Goal: Task Accomplishment & Management: Use online tool/utility

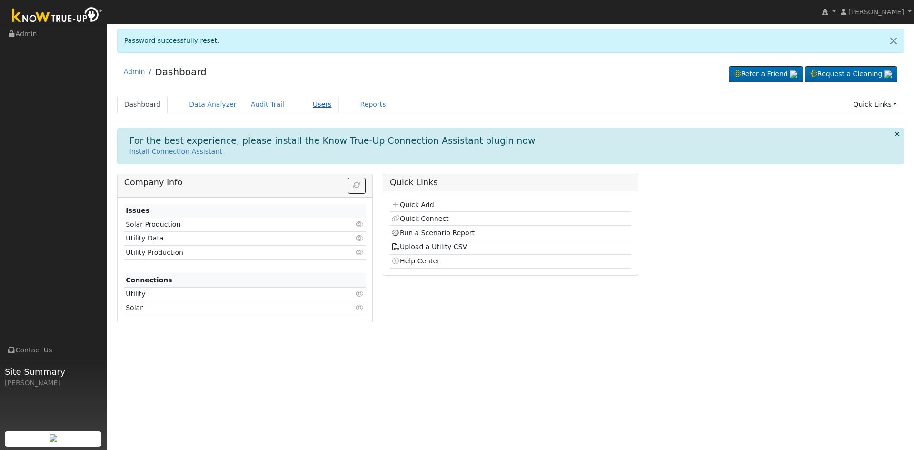
click at [313, 110] on link "Users" at bounding box center [322, 105] width 33 height 18
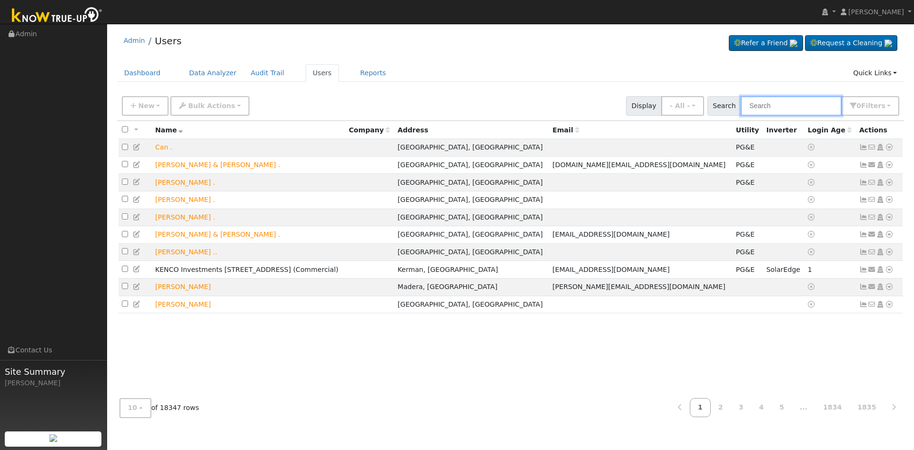
click at [785, 109] on input "text" at bounding box center [791, 106] width 101 height 20
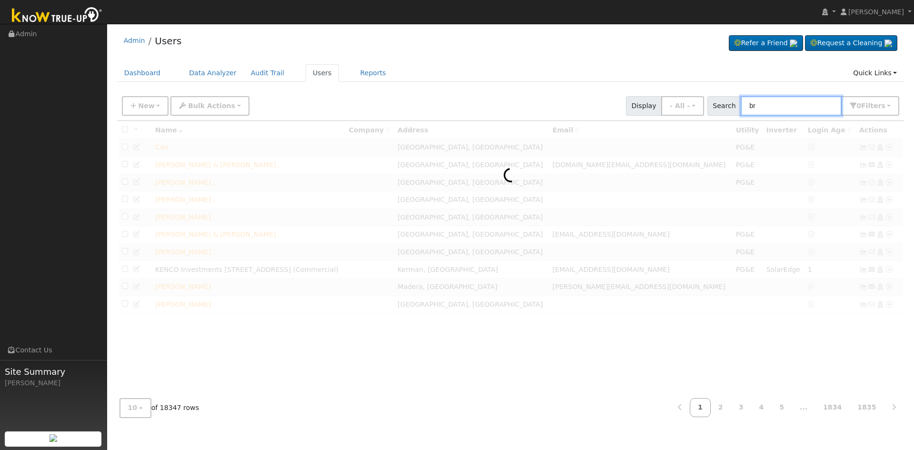
type input "b"
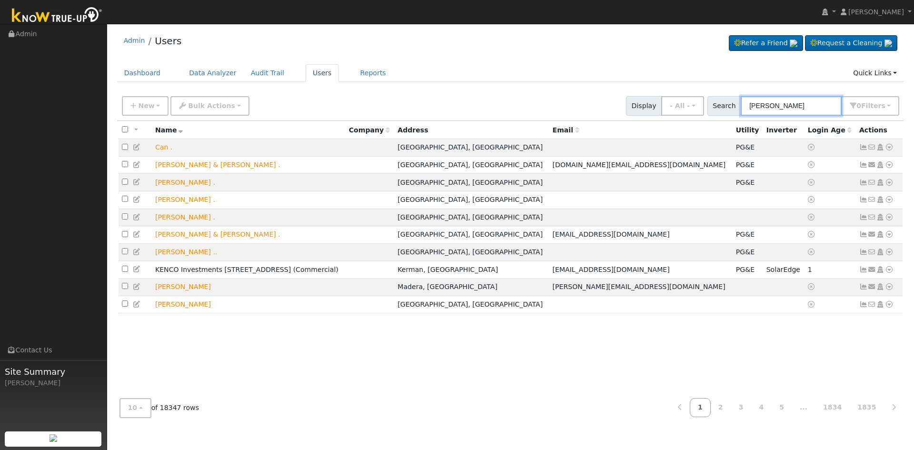
type input "george parks"
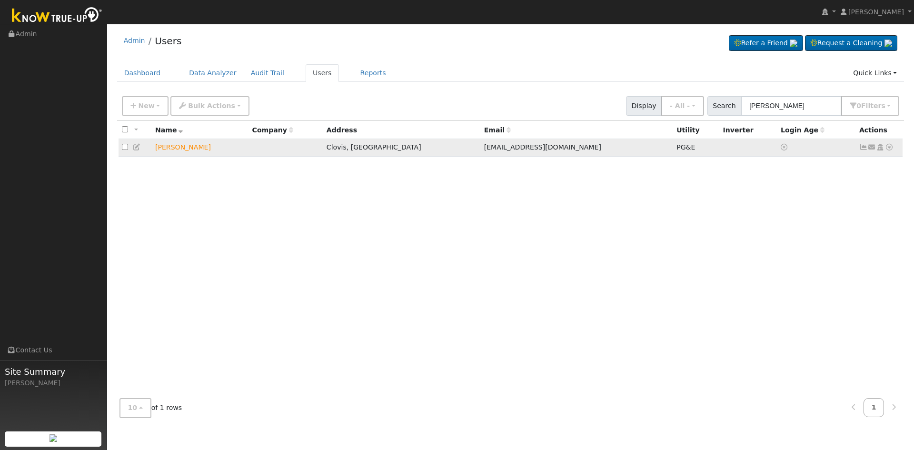
click at [868, 146] on icon at bounding box center [872, 147] width 9 height 7
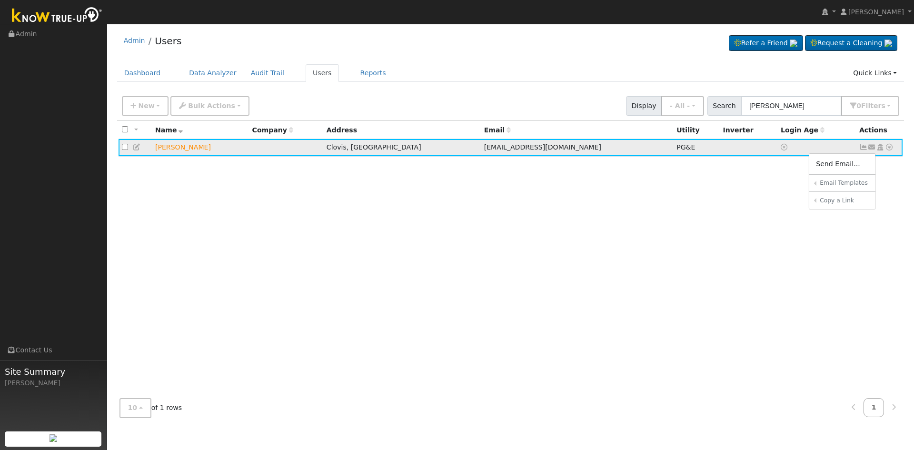
click at [862, 148] on icon at bounding box center [863, 147] width 9 height 7
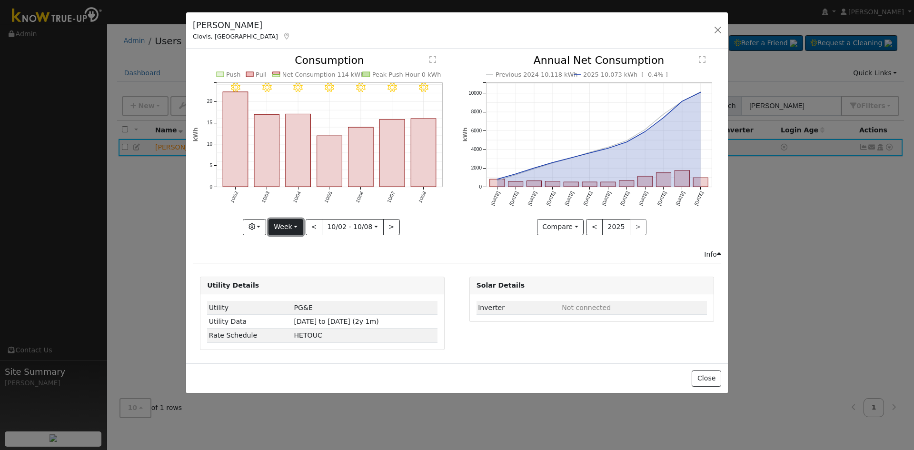
click at [281, 228] on button "Week" at bounding box center [285, 227] width 35 height 16
click at [291, 272] on link "Month" at bounding box center [302, 273] width 66 height 13
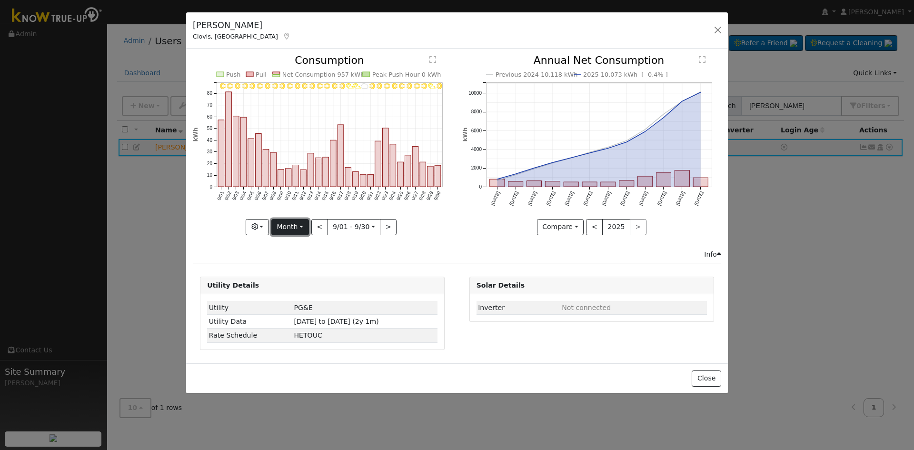
click at [291, 225] on button "Month" at bounding box center [290, 227] width 38 height 16
click at [295, 284] on link "Year" at bounding box center [305, 286] width 66 height 13
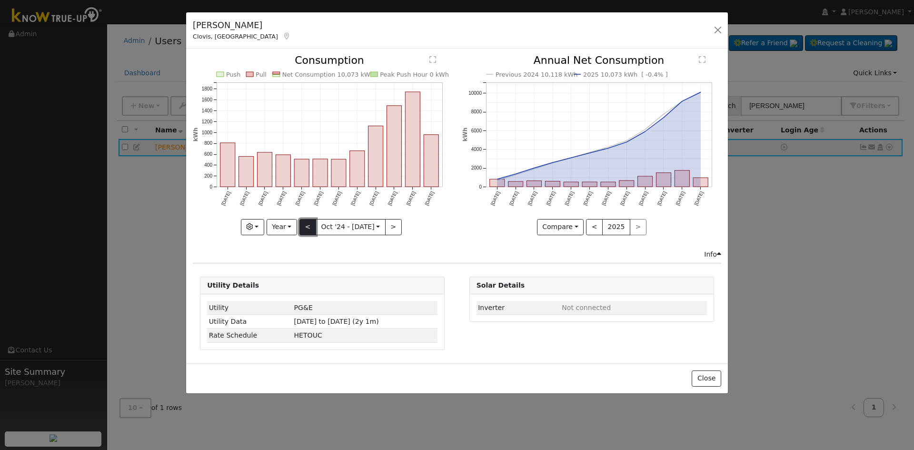
click at [309, 228] on button "<" at bounding box center [307, 227] width 17 height 16
type input "2023-10-01"
click at [717, 27] on button "button" at bounding box center [717, 29] width 13 height 13
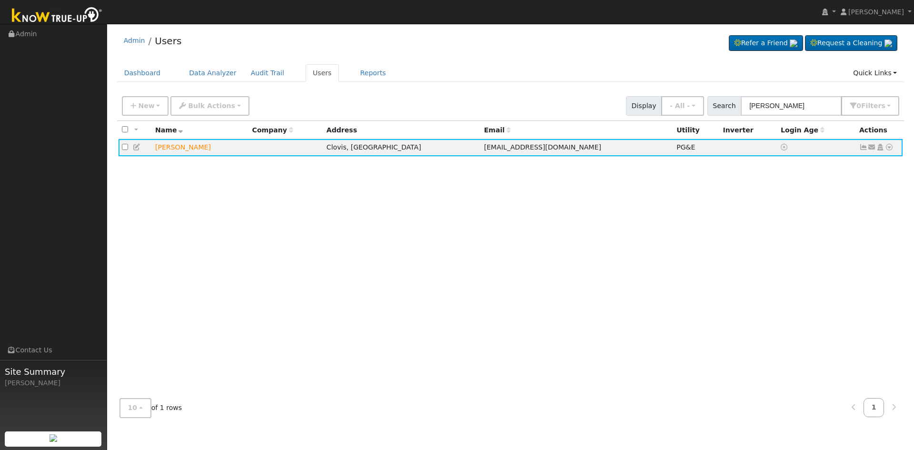
click at [796, 338] on div "All None All on page None on page Name Company Address Email Utility Inverter L…" at bounding box center [510, 256] width 787 height 270
drag, startPoint x: 797, startPoint y: 114, endPoint x: 694, endPoint y: 120, distance: 103.0
click at [697, 121] on div "New Add User Quick Add Quick Connect Quick Convert Lead Bulk Actions Send Email…" at bounding box center [510, 257] width 787 height 333
type input "bree hall"
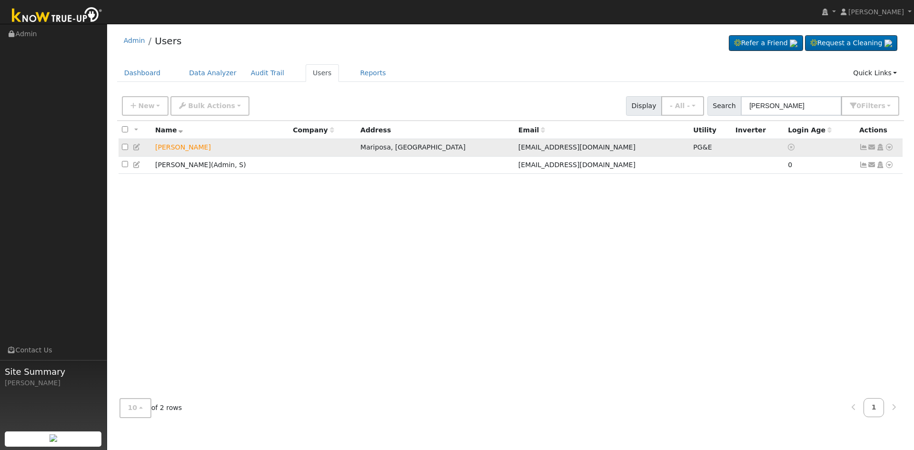
click at [864, 147] on icon at bounding box center [863, 147] width 9 height 7
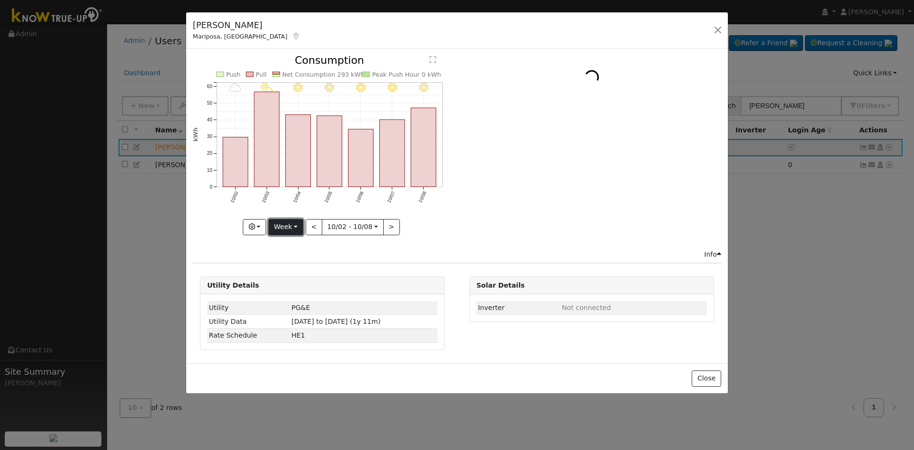
click at [289, 232] on button "Week" at bounding box center [285, 227] width 35 height 16
click at [294, 274] on link "Month" at bounding box center [302, 273] width 66 height 13
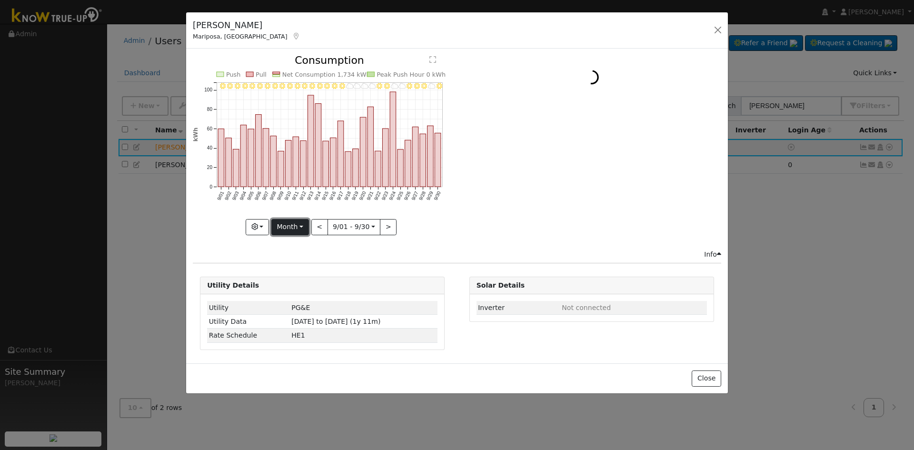
click at [289, 228] on button "Month" at bounding box center [290, 227] width 38 height 16
click at [294, 287] on link "Year" at bounding box center [305, 286] width 66 height 13
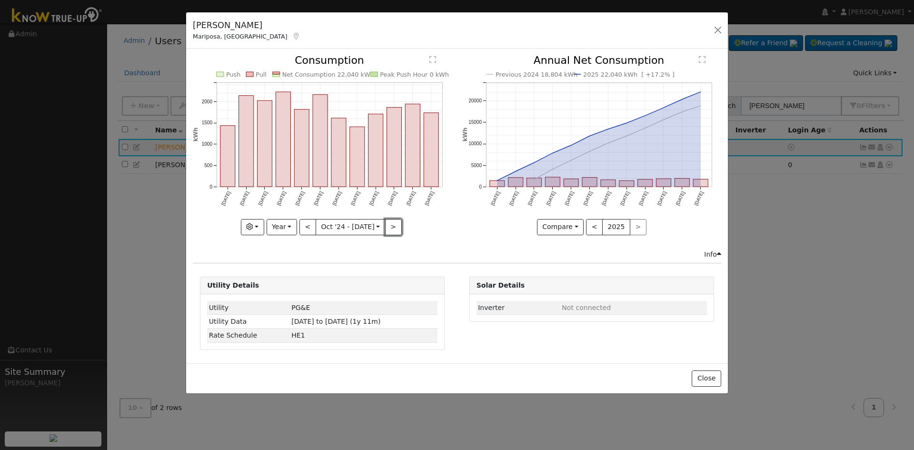
click at [390, 219] on button ">" at bounding box center [393, 227] width 17 height 16
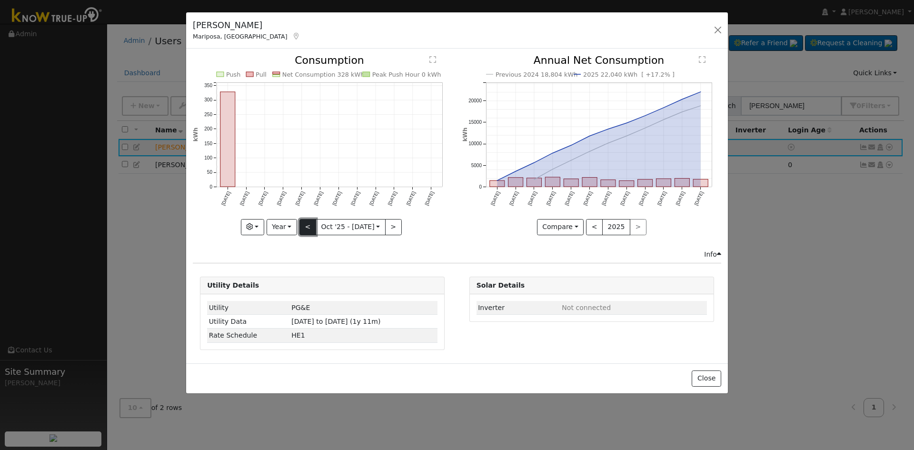
click at [310, 226] on button "<" at bounding box center [307, 227] width 17 height 16
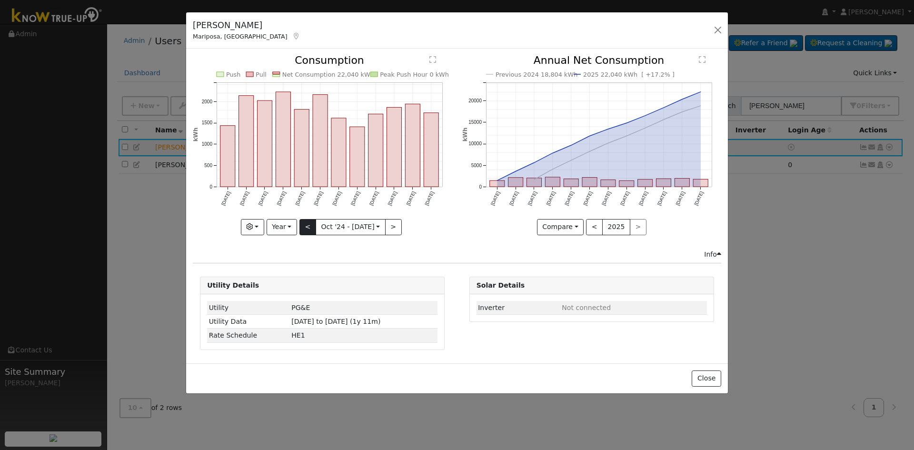
click at [310, 226] on div "Push Pull Net Consumption 22,040 kWh Peak Push Hour 0 kWh Oct '24 Nov '24 Dec '…" at bounding box center [322, 144] width 259 height 179
click at [310, 226] on button "<" at bounding box center [307, 227] width 17 height 16
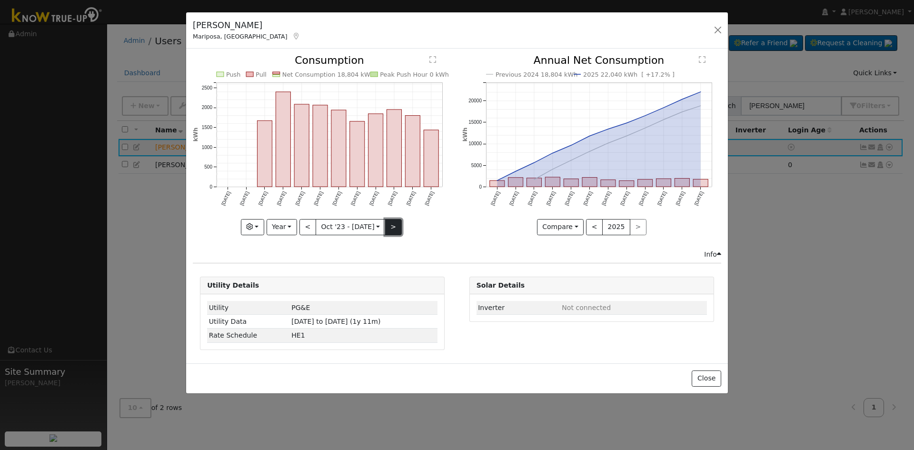
click at [394, 227] on button ">" at bounding box center [393, 227] width 17 height 16
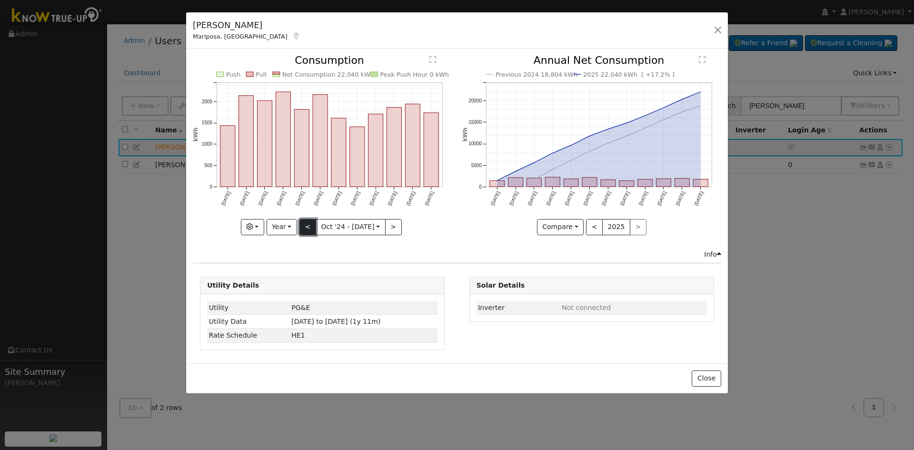
click at [307, 226] on button "<" at bounding box center [307, 227] width 17 height 16
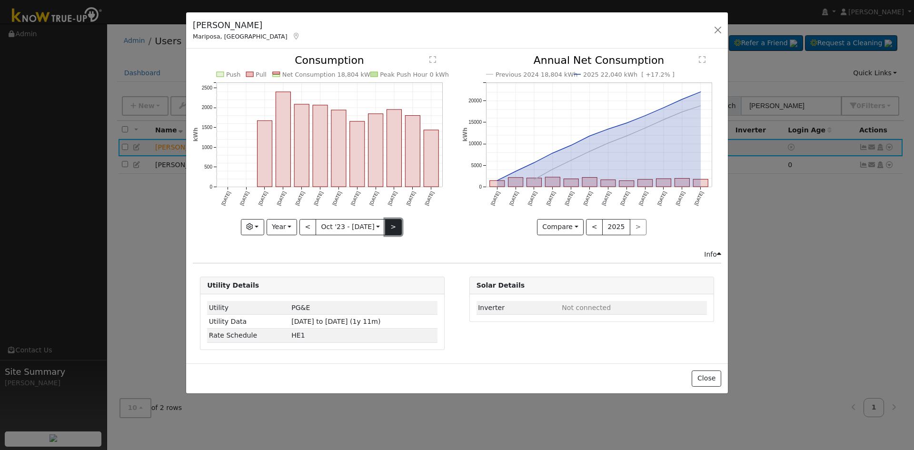
click at [394, 226] on button ">" at bounding box center [393, 227] width 17 height 16
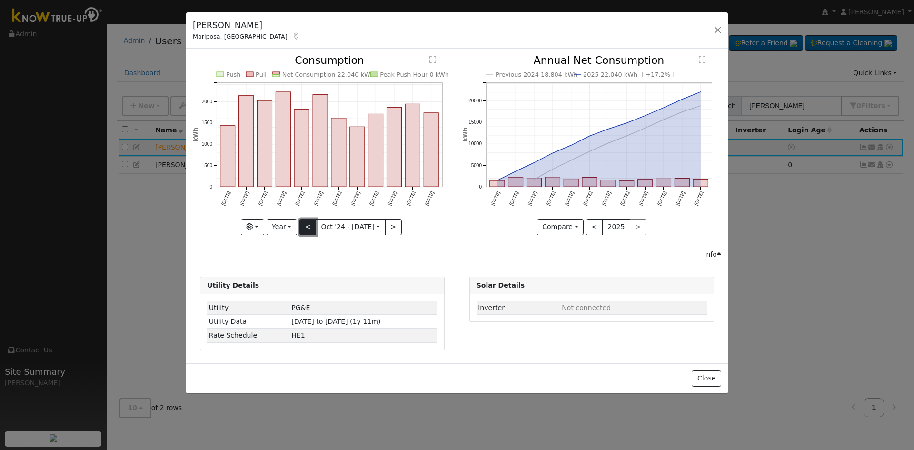
click at [308, 231] on button "<" at bounding box center [307, 227] width 17 height 16
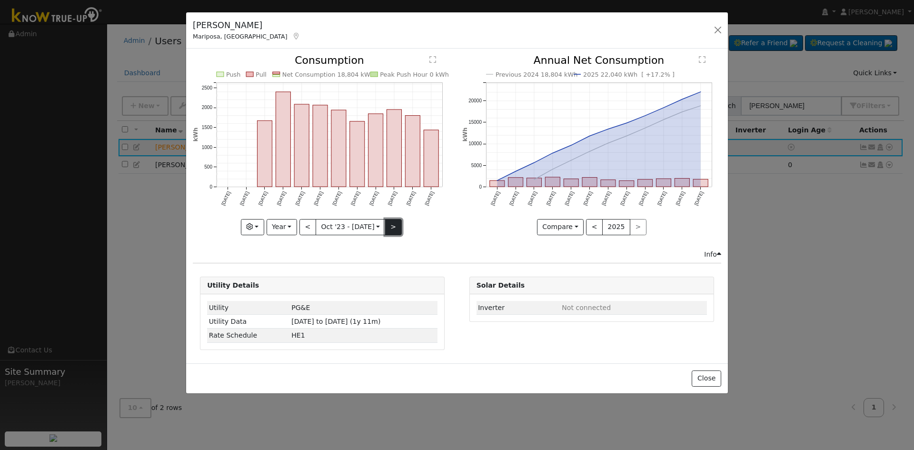
click at [389, 234] on button ">" at bounding box center [393, 227] width 17 height 16
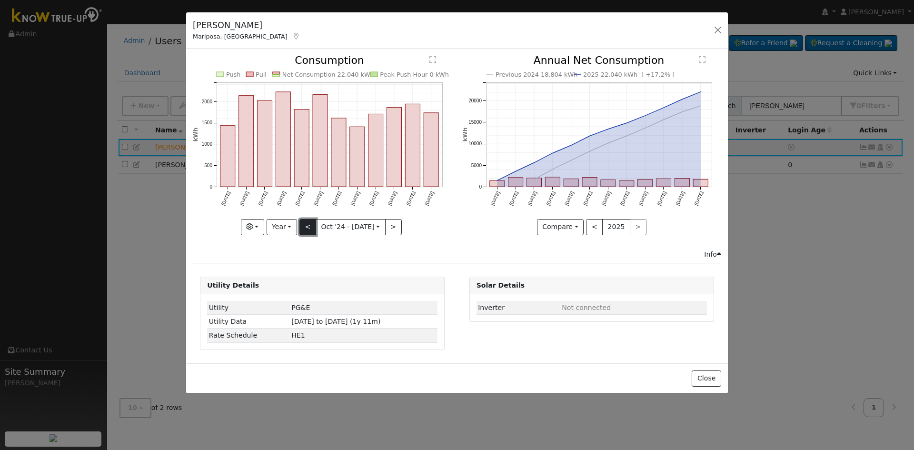
click at [308, 222] on button "<" at bounding box center [307, 227] width 17 height 16
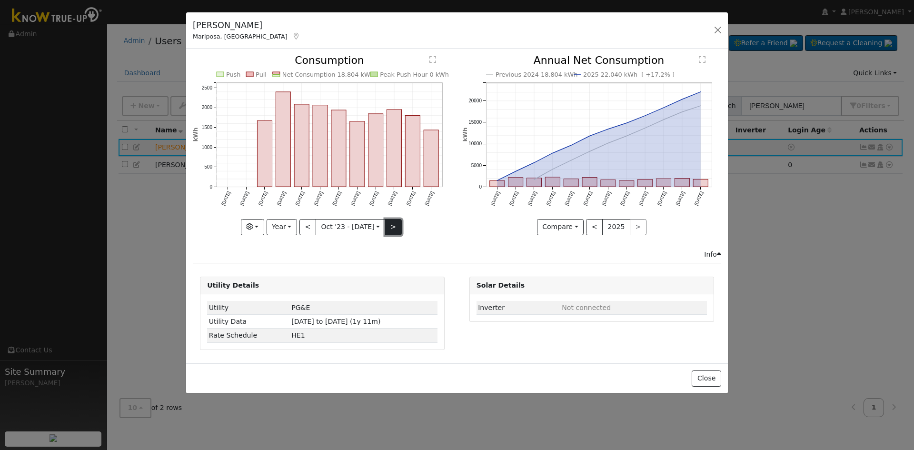
click at [394, 231] on button ">" at bounding box center [393, 227] width 17 height 16
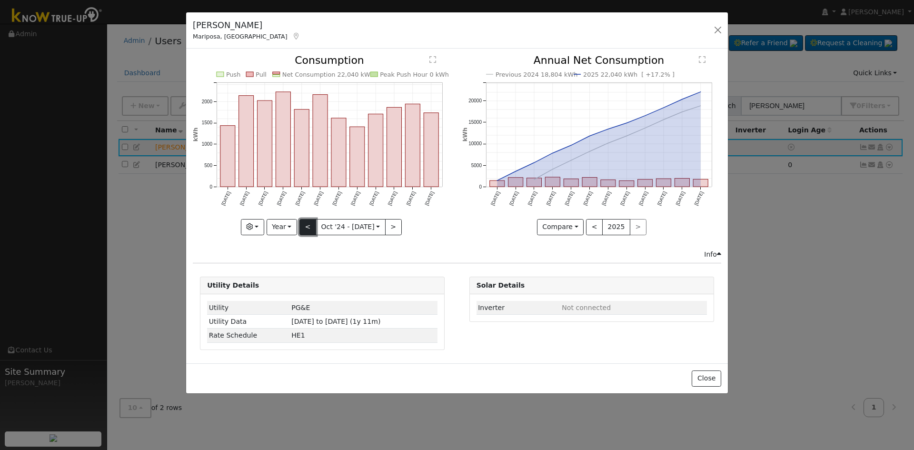
click at [308, 227] on button "<" at bounding box center [307, 227] width 17 height 16
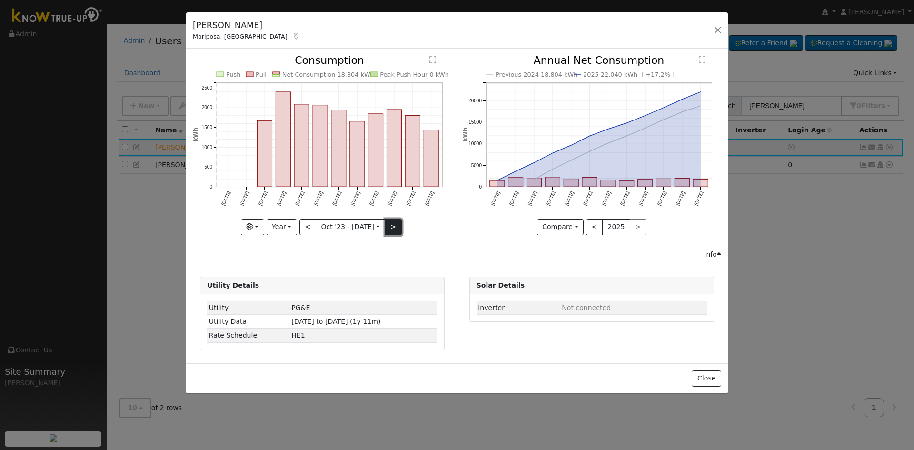
click at [385, 228] on button ">" at bounding box center [393, 227] width 17 height 16
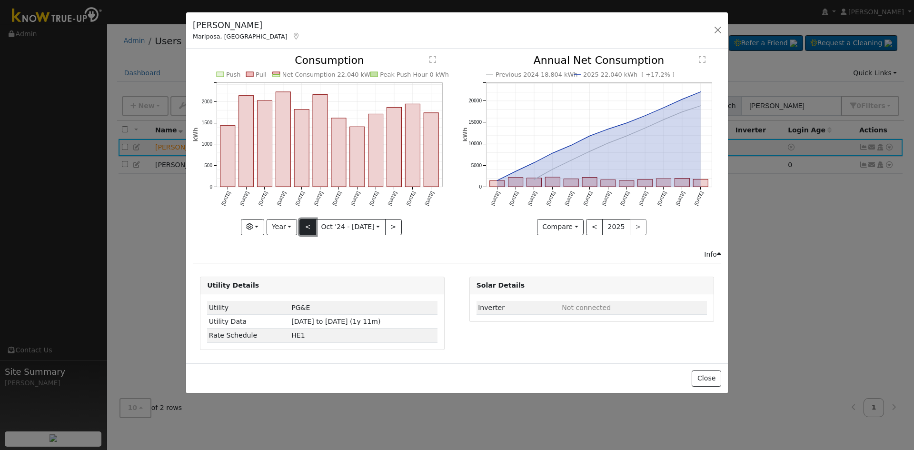
click at [313, 224] on button "<" at bounding box center [307, 227] width 17 height 16
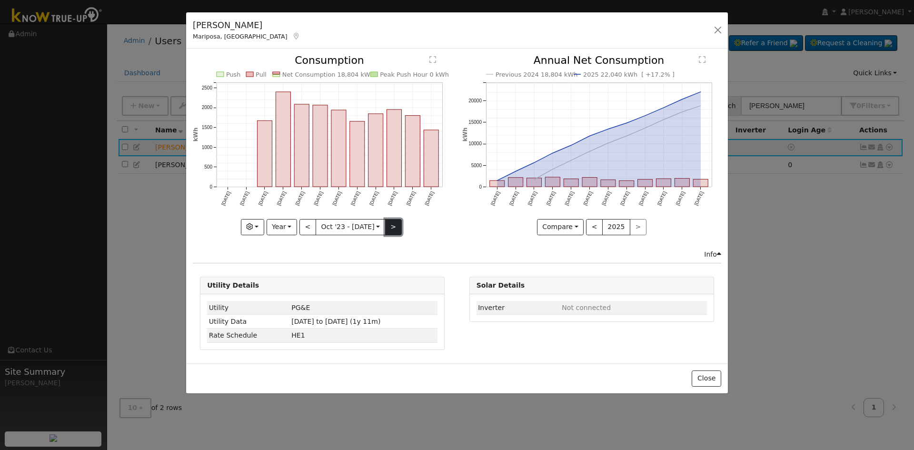
click at [395, 226] on button ">" at bounding box center [393, 227] width 17 height 16
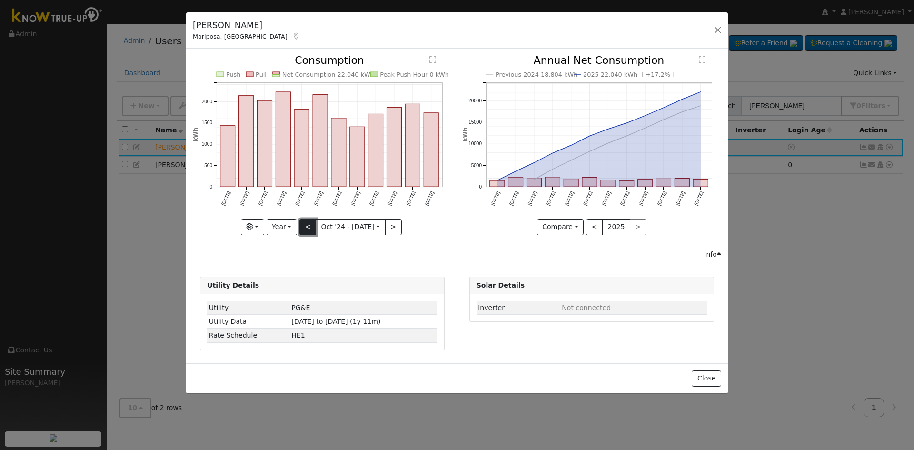
click at [308, 224] on button "<" at bounding box center [307, 227] width 17 height 16
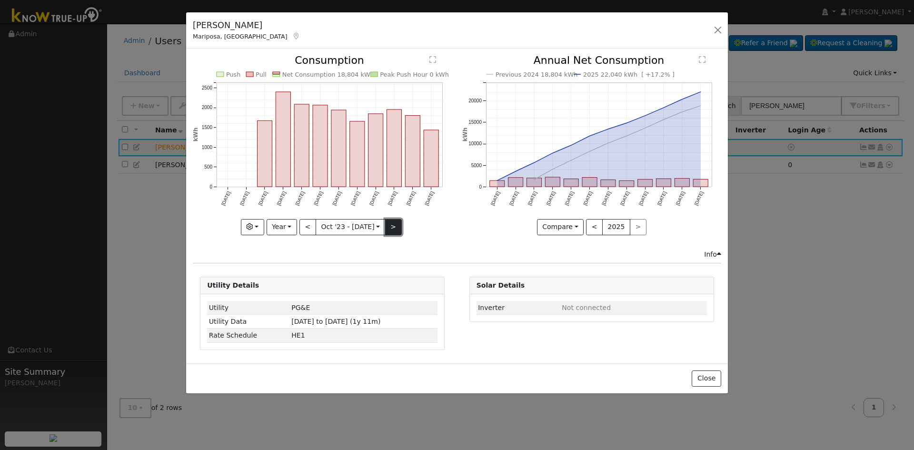
click at [389, 229] on button ">" at bounding box center [393, 227] width 17 height 16
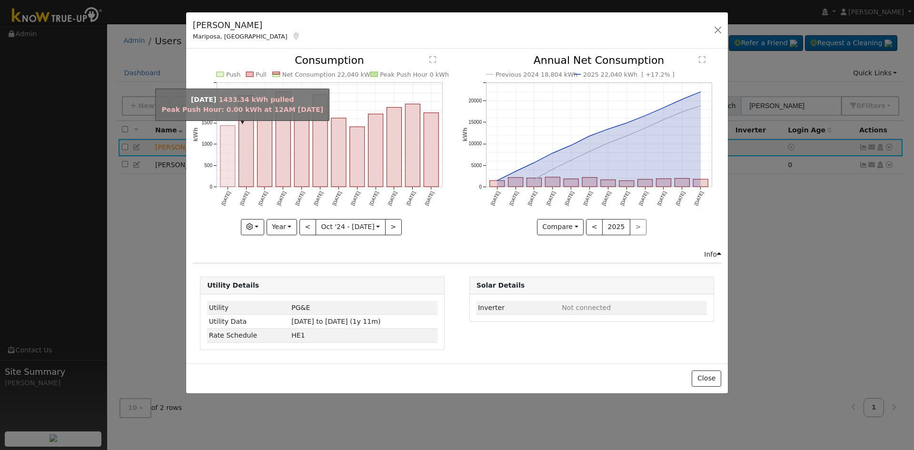
click at [223, 174] on rect "onclick=""" at bounding box center [227, 156] width 15 height 61
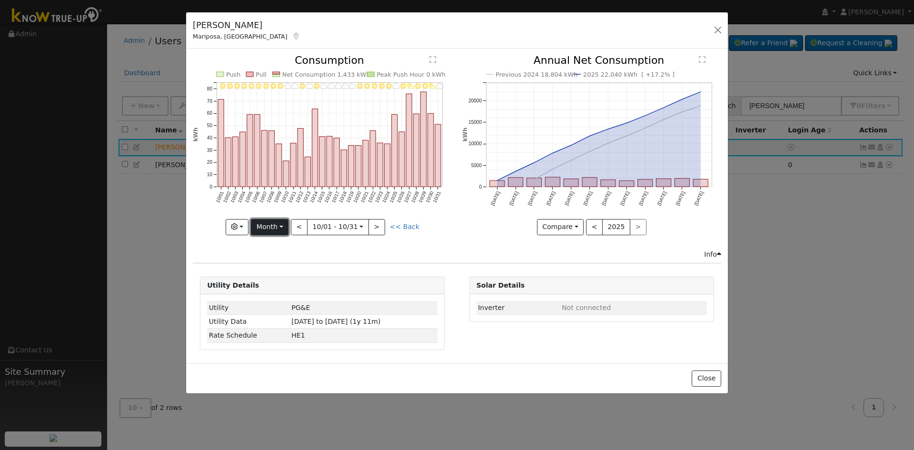
click at [282, 225] on button "Month" at bounding box center [270, 227] width 38 height 16
click at [282, 246] on link "Day" at bounding box center [284, 246] width 66 height 13
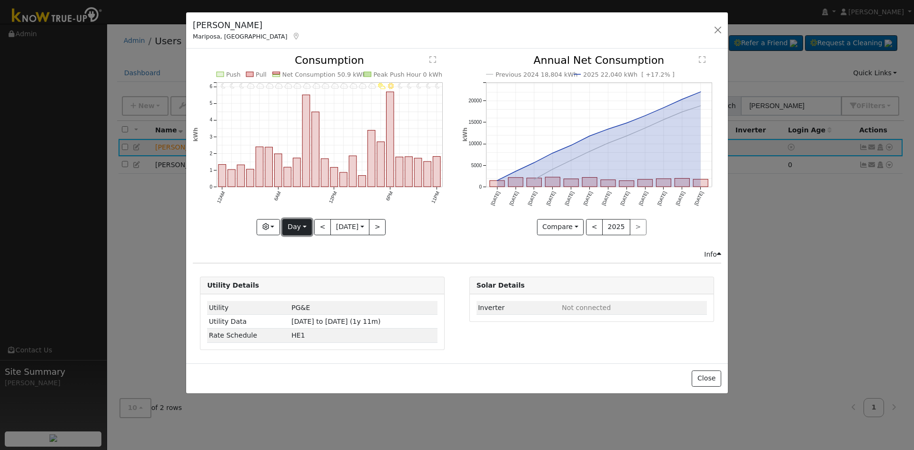
click at [286, 229] on button "Day" at bounding box center [297, 227] width 30 height 16
click at [293, 277] on link "Month" at bounding box center [316, 273] width 66 height 13
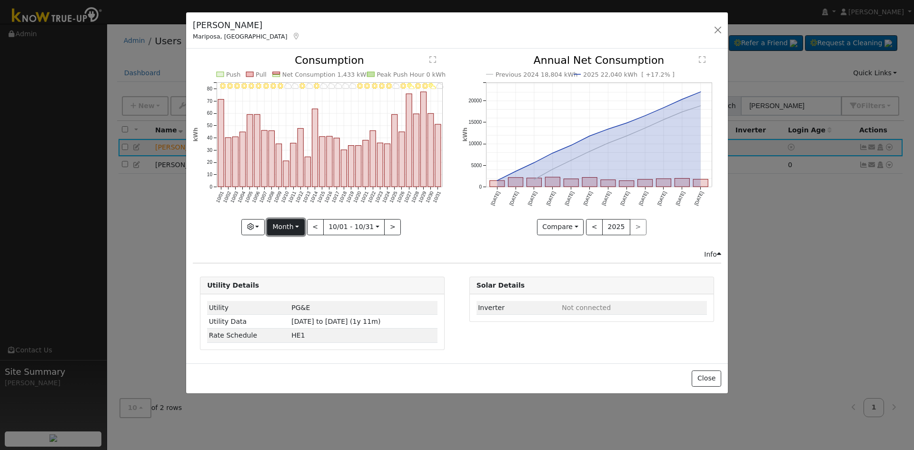
click at [302, 226] on button "Month" at bounding box center [286, 227] width 38 height 16
click at [303, 286] on link "Year" at bounding box center [300, 286] width 66 height 13
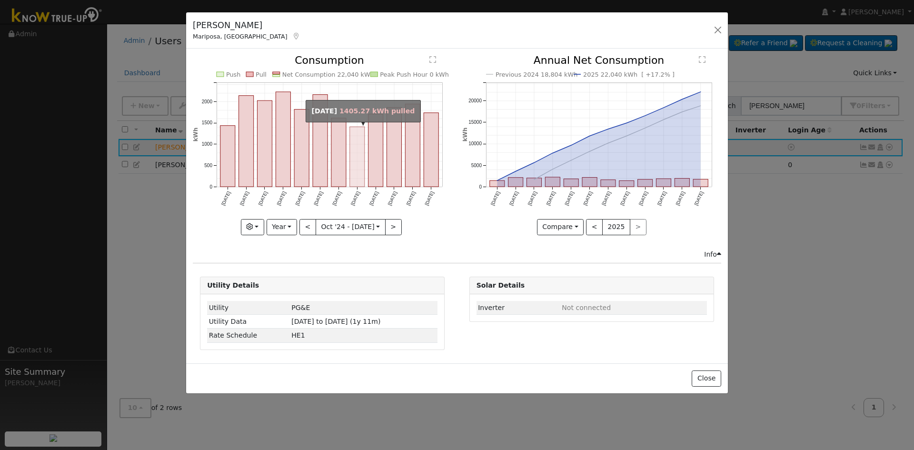
click at [353, 180] on rect "onclick=""" at bounding box center [357, 157] width 15 height 60
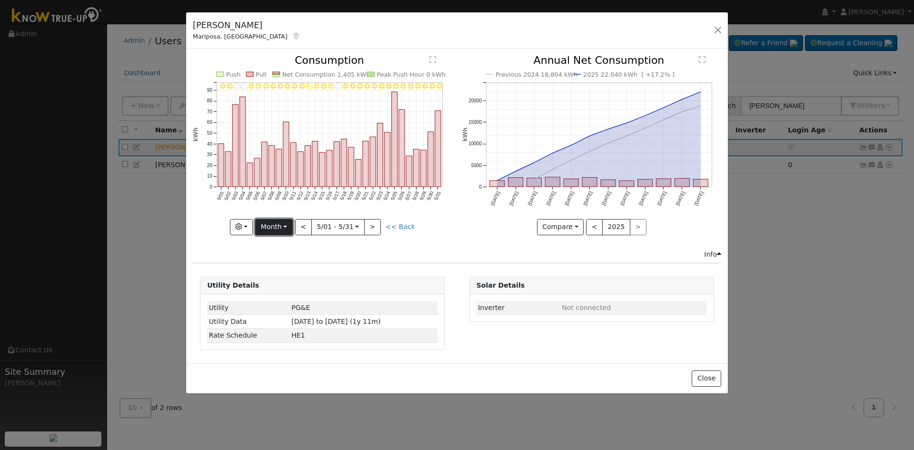
click at [276, 229] on button "Month" at bounding box center [274, 227] width 38 height 16
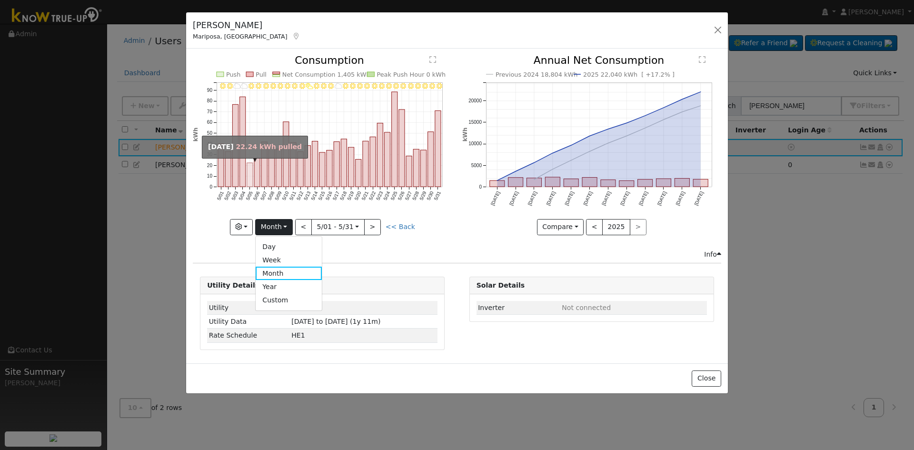
click at [249, 181] on rect "onclick=""" at bounding box center [250, 175] width 6 height 24
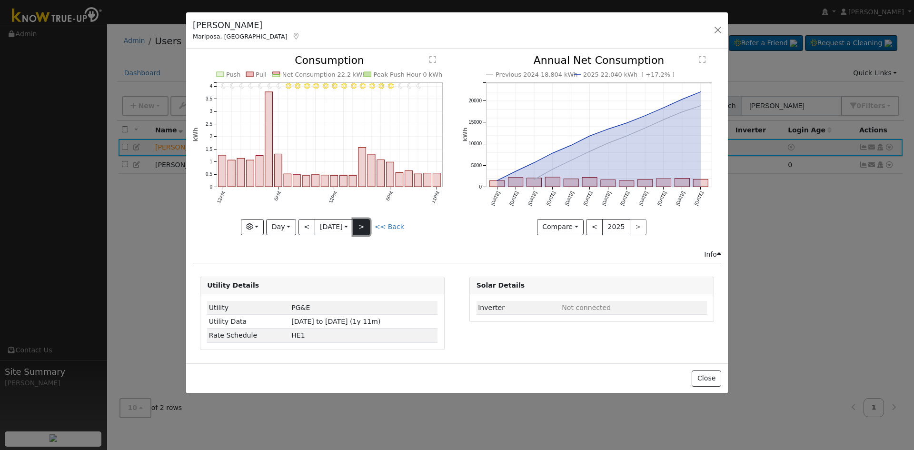
click at [360, 227] on button ">" at bounding box center [361, 227] width 17 height 16
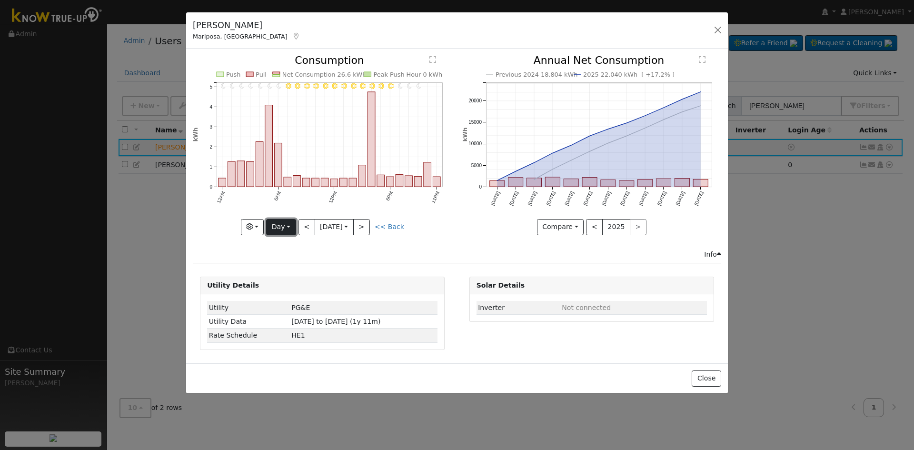
click at [285, 227] on button "Day" at bounding box center [281, 227] width 30 height 16
click at [287, 290] on link "Year" at bounding box center [300, 286] width 66 height 13
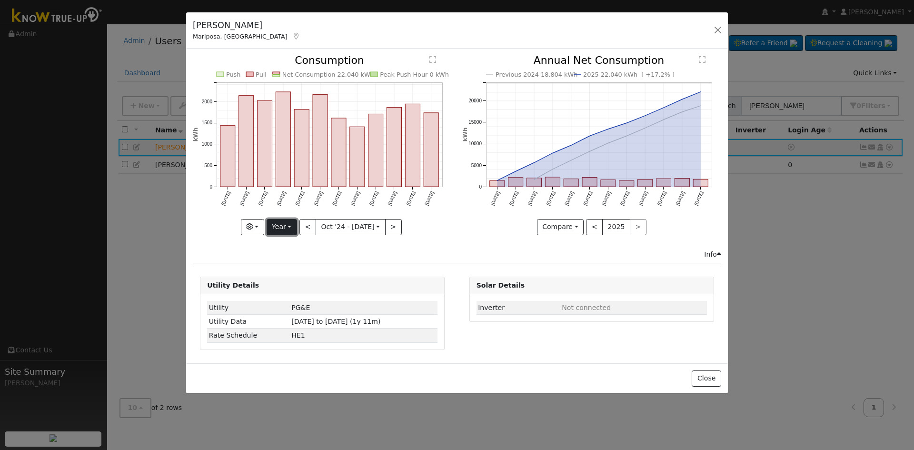
click at [287, 227] on button "Year" at bounding box center [282, 227] width 30 height 16
click at [293, 279] on link "Month" at bounding box center [300, 273] width 66 height 13
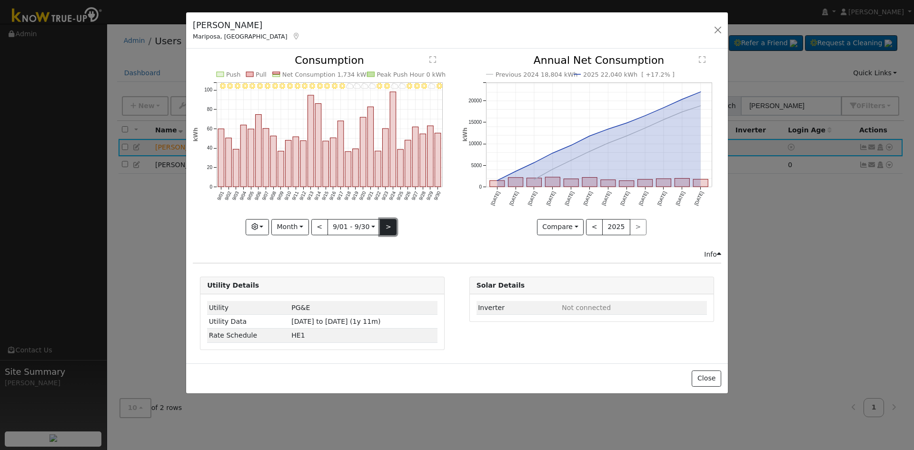
click at [387, 223] on button ">" at bounding box center [388, 227] width 17 height 16
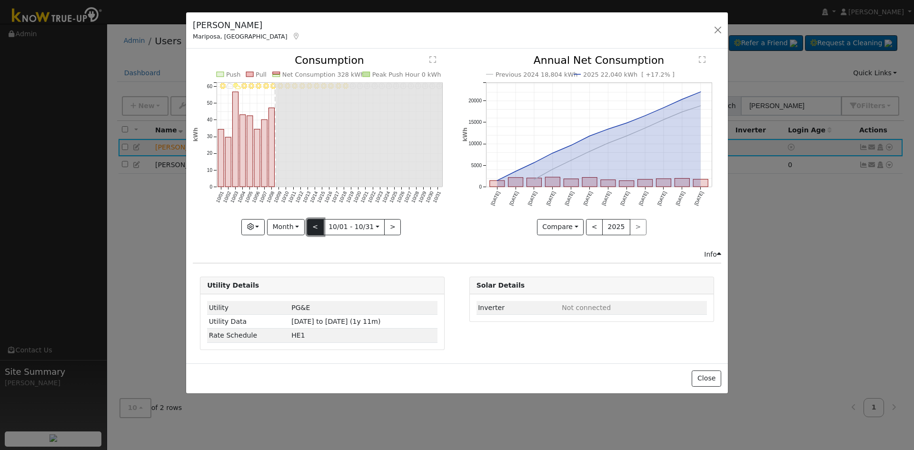
click at [320, 225] on button "<" at bounding box center [315, 227] width 17 height 16
type input "2025-09-01"
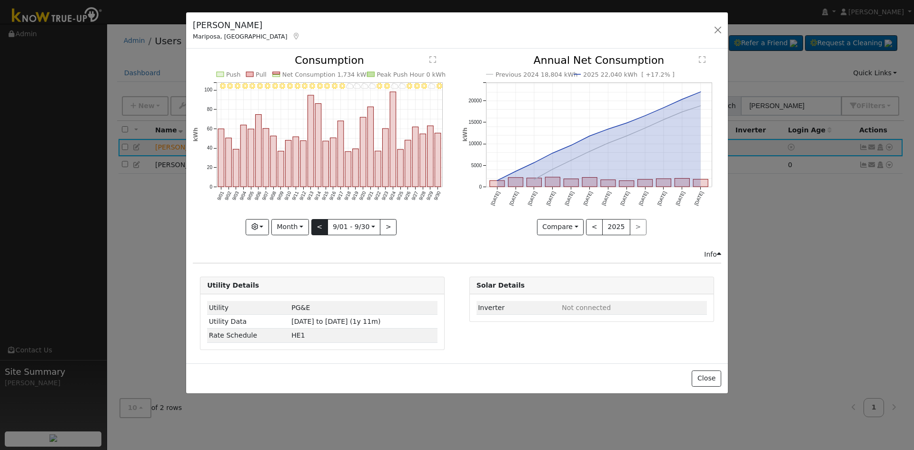
click at [320, 225] on div at bounding box center [322, 144] width 259 height 179
click at [702, 376] on button "Close" at bounding box center [706, 378] width 29 height 16
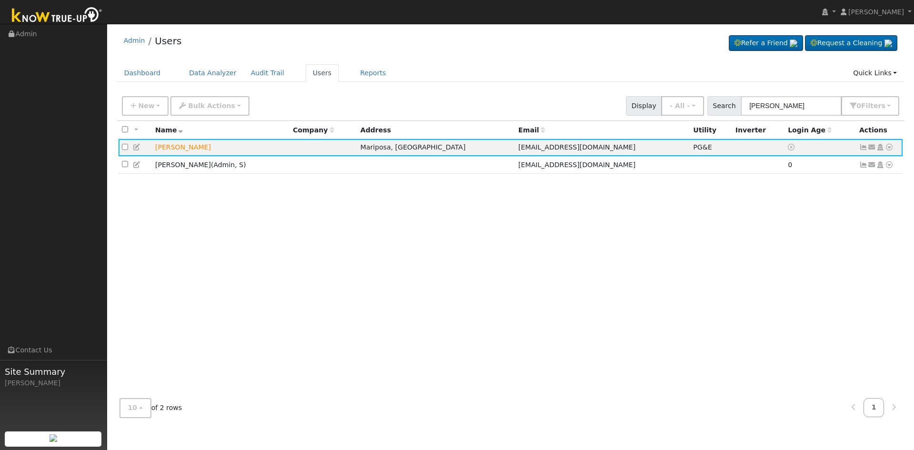
click at [624, 376] on div "All None All on page None on page Name Company Address Email Utility Inverter L…" at bounding box center [510, 256] width 787 height 270
click at [353, 76] on link "Reports" at bounding box center [373, 73] width 40 height 18
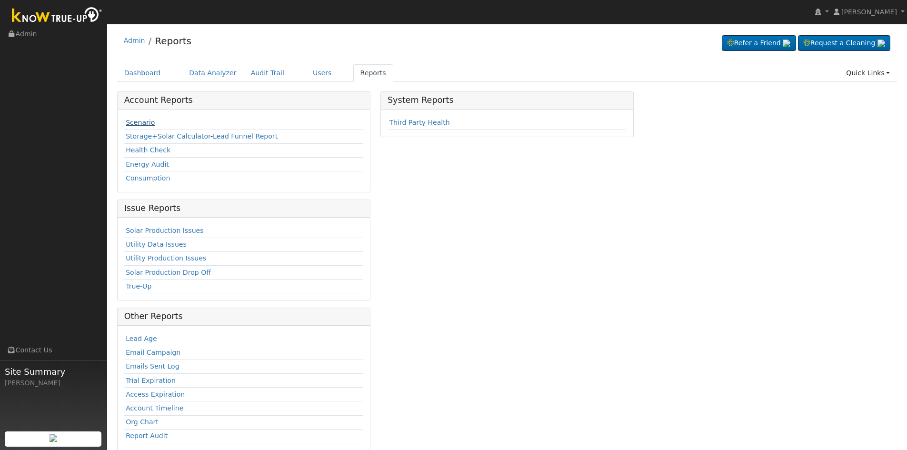
click at [144, 124] on link "Scenario" at bounding box center [140, 123] width 29 height 8
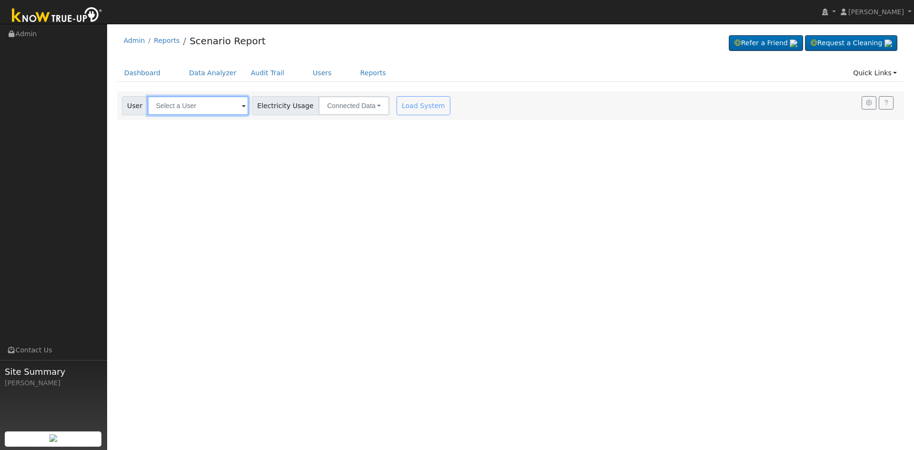
click at [158, 110] on input "text" at bounding box center [198, 105] width 101 height 19
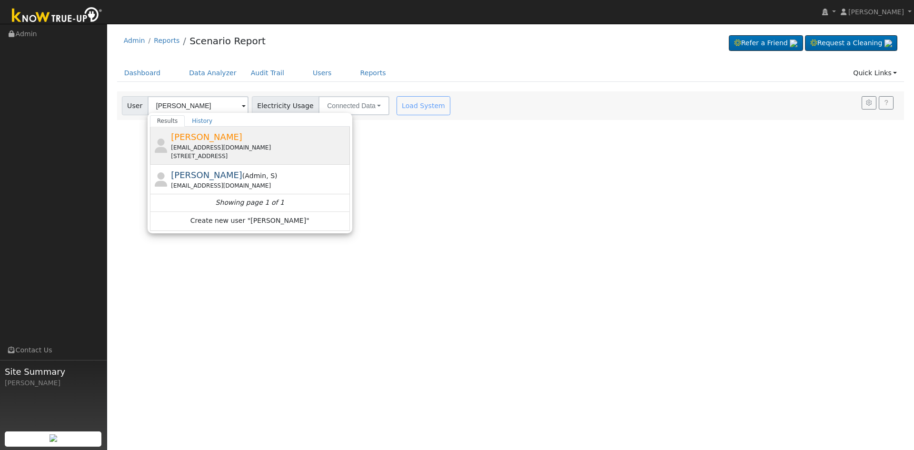
click at [201, 149] on div "breehall@live.com" at bounding box center [259, 147] width 177 height 9
type input "Bree Hall"
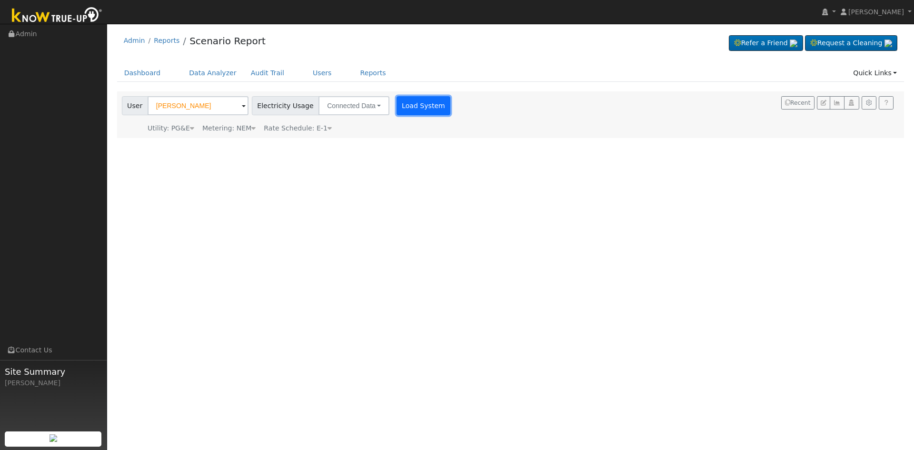
click at [400, 105] on button "Load System" at bounding box center [423, 105] width 54 height 19
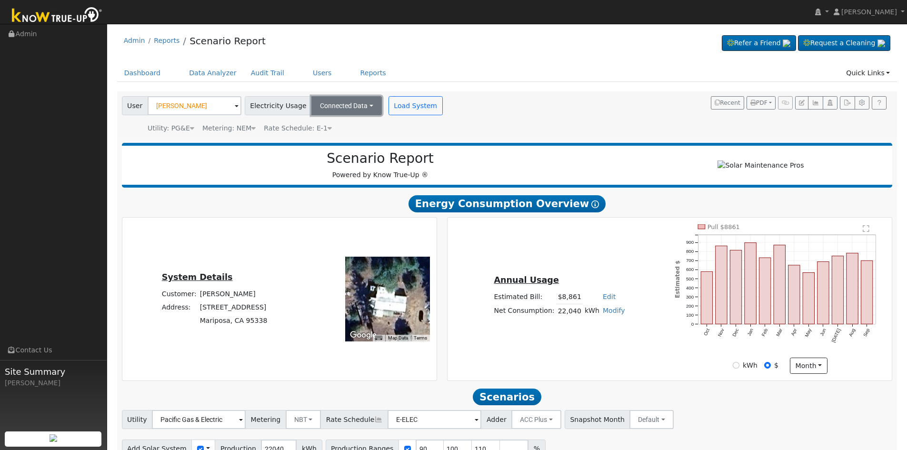
click at [321, 104] on button "Connected Data" at bounding box center [346, 105] width 70 height 19
click at [598, 101] on div "User Bree Hall Account Default Account Default Account 4913 Alta Way, Mariposa,…" at bounding box center [505, 113] width 771 height 40
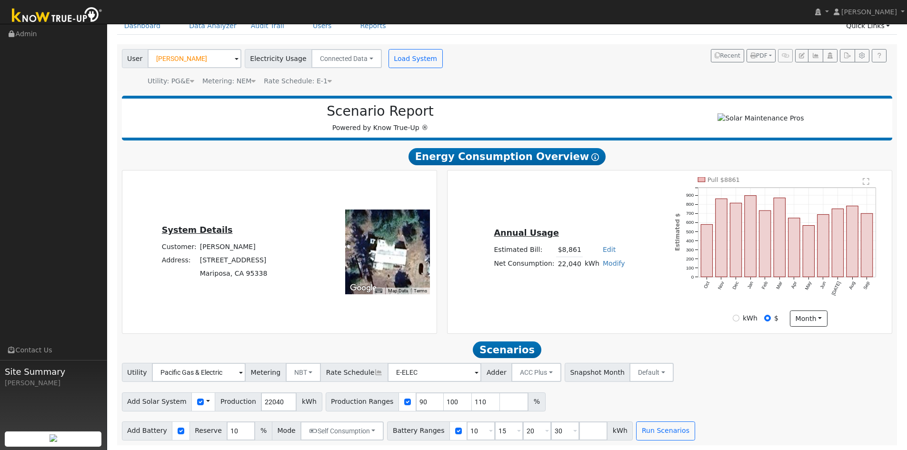
scroll to position [51, 0]
click at [475, 372] on span at bounding box center [477, 372] width 4 height 11
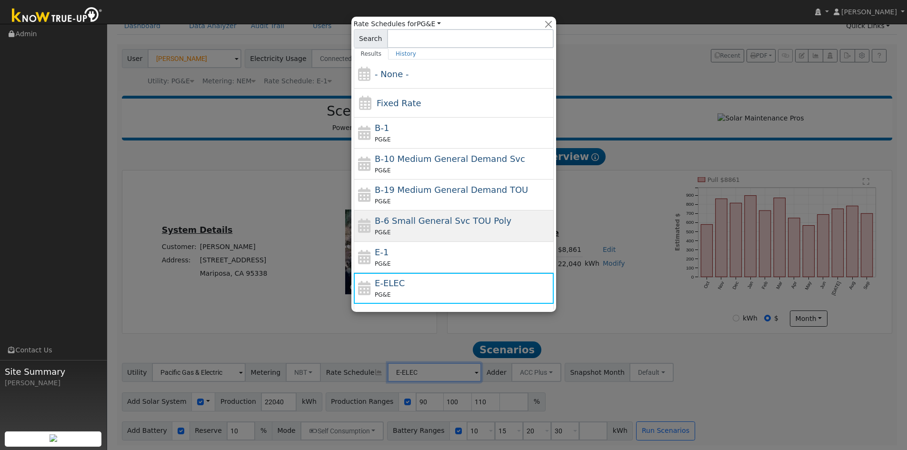
scroll to position [95, 0]
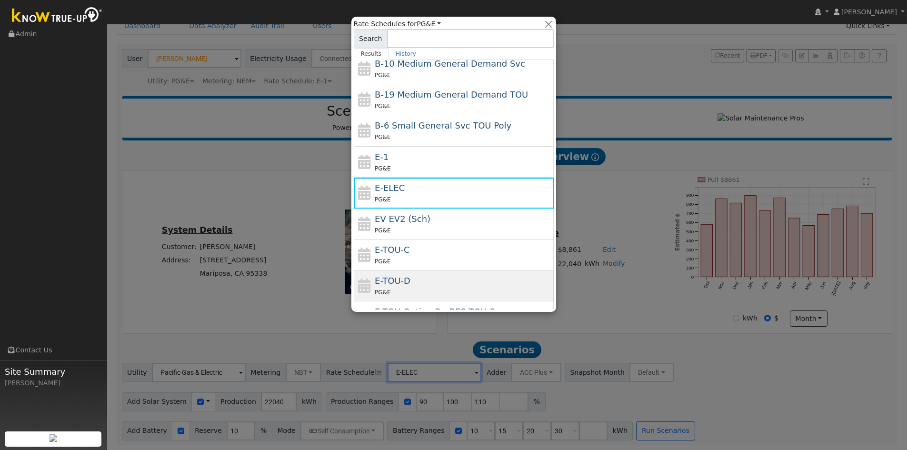
click at [423, 279] on div "E-TOU-D PG&E" at bounding box center [463, 285] width 177 height 23
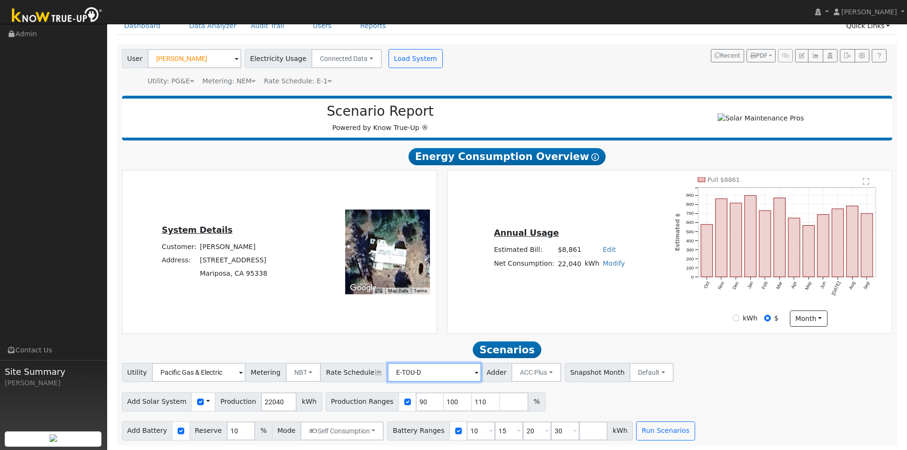
click at [434, 375] on input "E-TOU-D" at bounding box center [434, 372] width 94 height 19
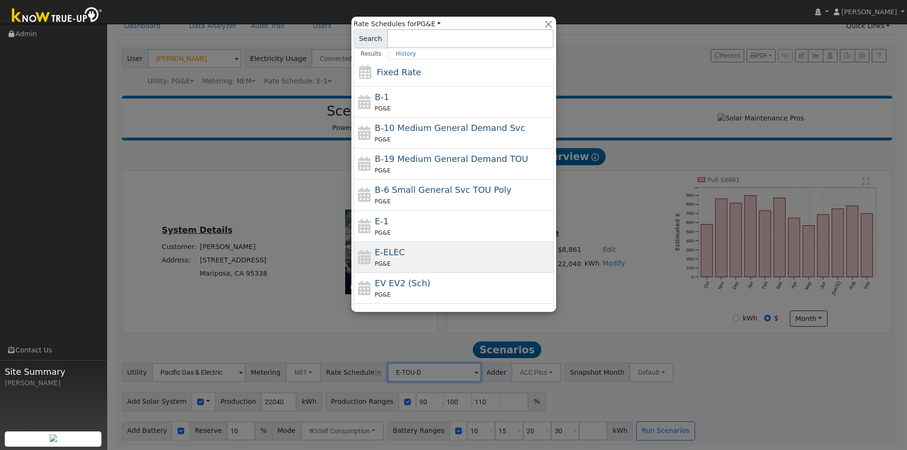
scroll to position [48, 0]
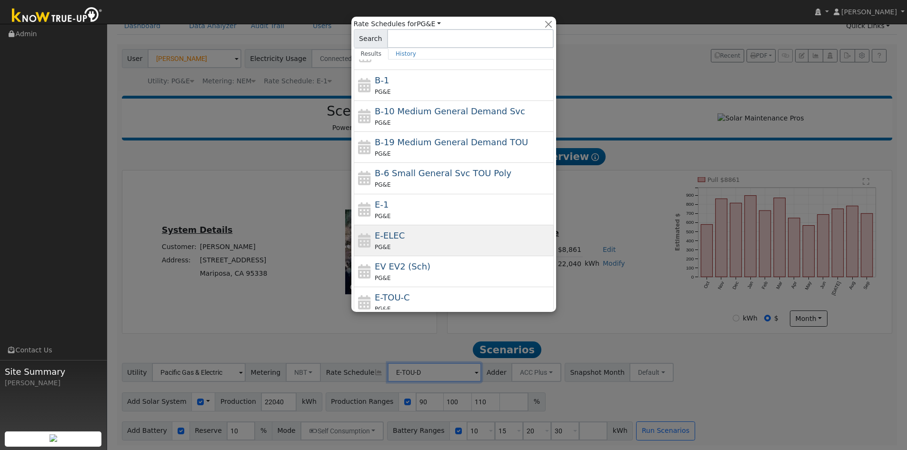
click at [427, 242] on div "PG&E" at bounding box center [463, 247] width 177 height 10
type input "E-ELEC"
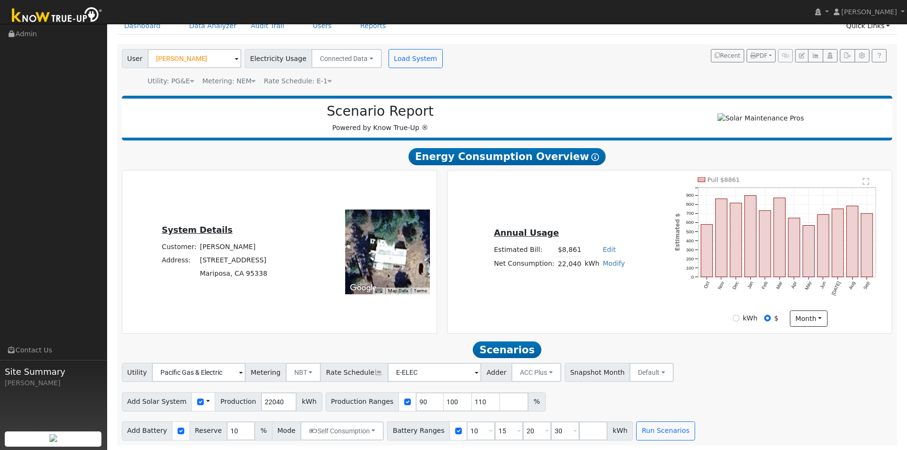
click at [738, 349] on h2 "Scenarios Scenario" at bounding box center [507, 350] width 771 height 18
click at [526, 372] on button "ACC Plus" at bounding box center [536, 372] width 50 height 19
click at [528, 372] on button "ACC Plus" at bounding box center [536, 372] width 50 height 19
click at [287, 370] on button "NBT" at bounding box center [304, 372] width 36 height 19
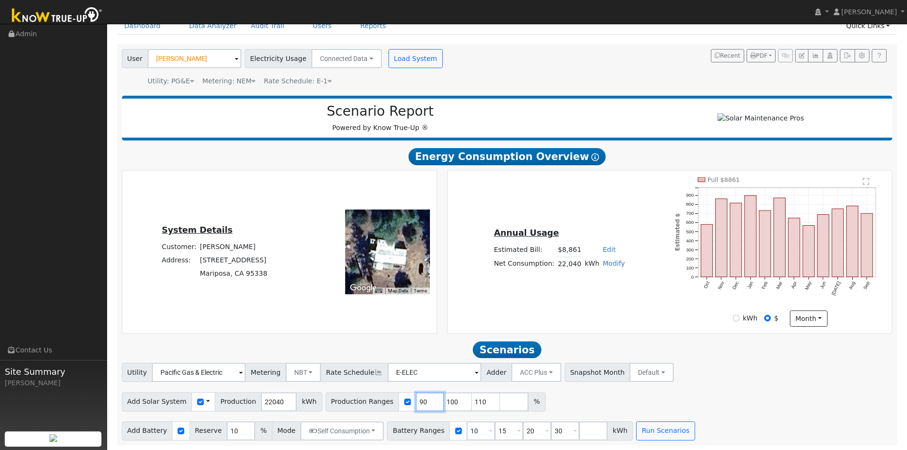
drag, startPoint x: 410, startPoint y: 401, endPoint x: 398, endPoint y: 402, distance: 11.5
click at [415, 402] on input "90" at bounding box center [429, 401] width 29 height 19
type input "100"
drag, startPoint x: 439, startPoint y: 402, endPoint x: 422, endPoint y: 402, distance: 17.1
click at [422, 402] on div "Production Ranges 100 110 110 %" at bounding box center [436, 401] width 220 height 19
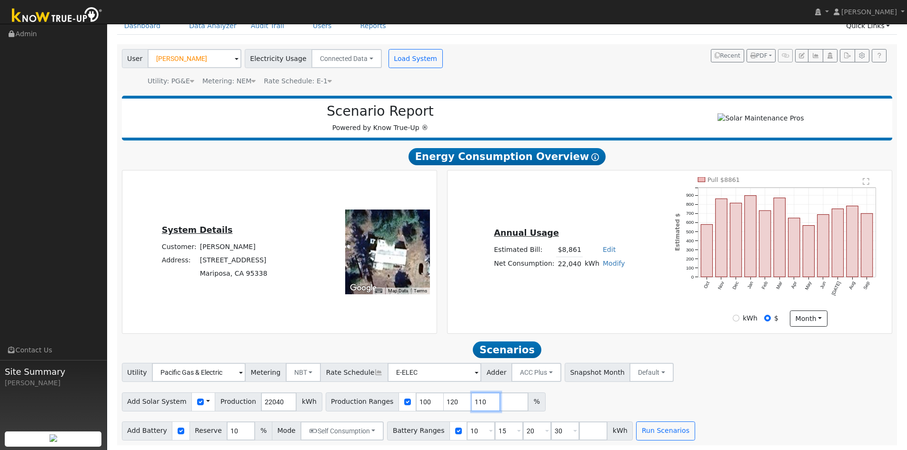
type input "110"
drag, startPoint x: 469, startPoint y: 401, endPoint x: 444, endPoint y: 403, distance: 25.3
click at [444, 403] on div "Production Ranges 100 110 120 %" at bounding box center [436, 401] width 220 height 19
type input "130"
click at [703, 393] on div "Add Solar System Use CSV Data Production 22040 kWh Production Ranges 100 110 13…" at bounding box center [507, 400] width 774 height 22
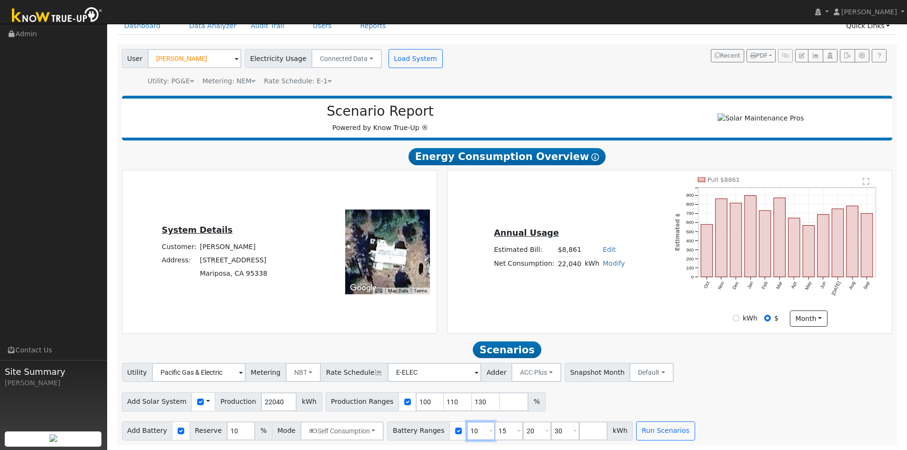
drag, startPoint x: 466, startPoint y: 431, endPoint x: 433, endPoint y: 434, distance: 33.9
click at [433, 434] on div "Battery Ranges 10 Overrides Reserve % Mode None None Self Consumption Peak Savi…" at bounding box center [510, 430] width 246 height 19
type input "13.5"
click at [494, 430] on input "15" at bounding box center [508, 430] width 29 height 19
drag, startPoint x: 493, startPoint y: 429, endPoint x: 476, endPoint y: 429, distance: 16.7
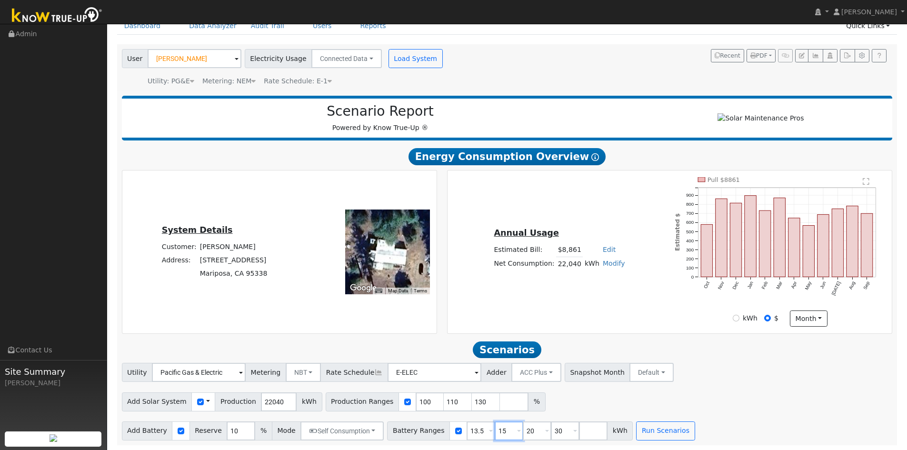
click at [476, 429] on div "Battery Ranges 13.5 Overrides Reserve % Mode None None Self Consumption Peak Sa…" at bounding box center [510, 430] width 246 height 19
click at [471, 429] on input "13.5" at bounding box center [480, 430] width 29 height 19
drag, startPoint x: 491, startPoint y: 432, endPoint x: 480, endPoint y: 433, distance: 11.5
click at [494, 433] on input "15" at bounding box center [508, 430] width 29 height 19
type input "20"
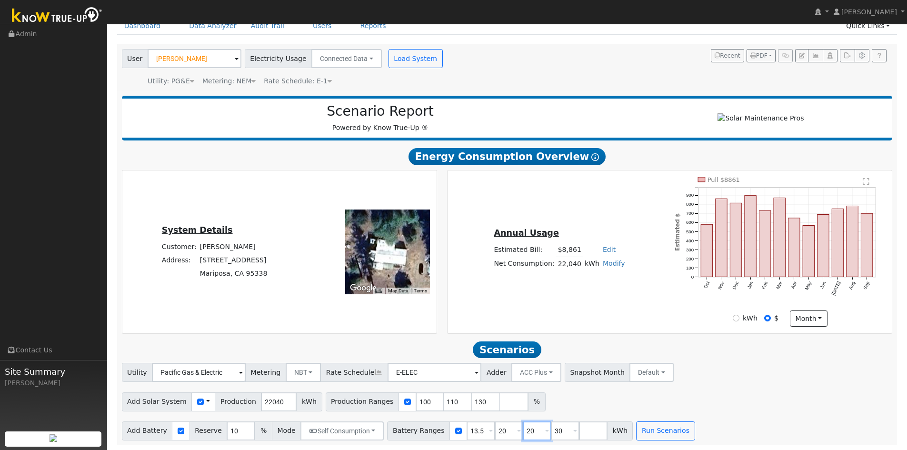
click at [523, 435] on input "20" at bounding box center [537, 430] width 29 height 19
click at [523, 431] on input "20" at bounding box center [537, 430] width 29 height 19
type input "27"
click at [640, 426] on button "Run Scenarios" at bounding box center [665, 430] width 59 height 19
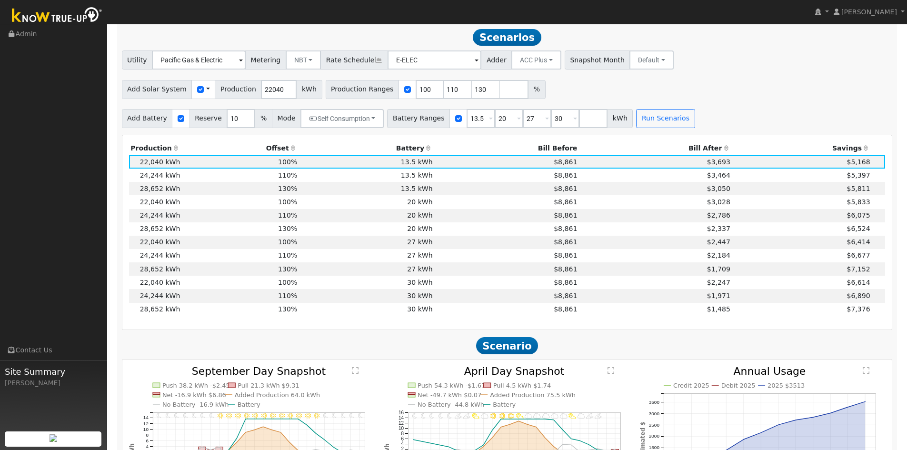
scroll to position [363, 0]
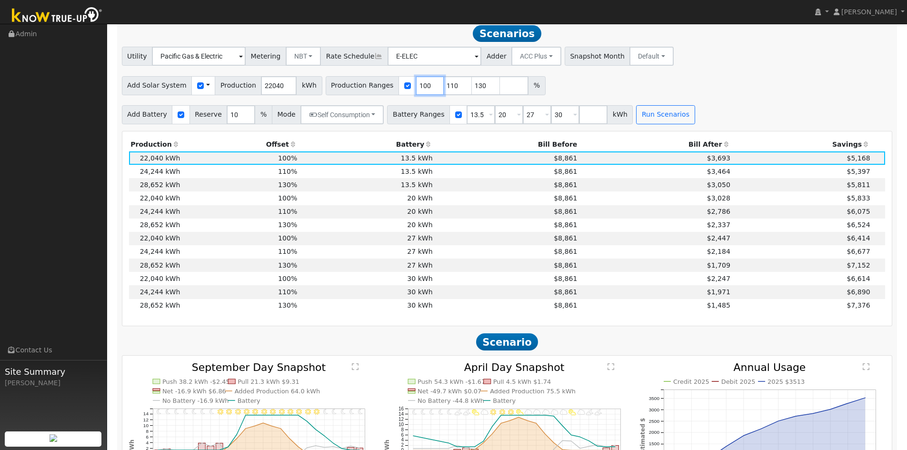
click at [415, 87] on input "100" at bounding box center [429, 85] width 29 height 19
type input "110"
click at [444, 88] on input "110" at bounding box center [458, 85] width 29 height 19
type input "120"
click at [636, 119] on button "Run Scenarios" at bounding box center [665, 114] width 59 height 19
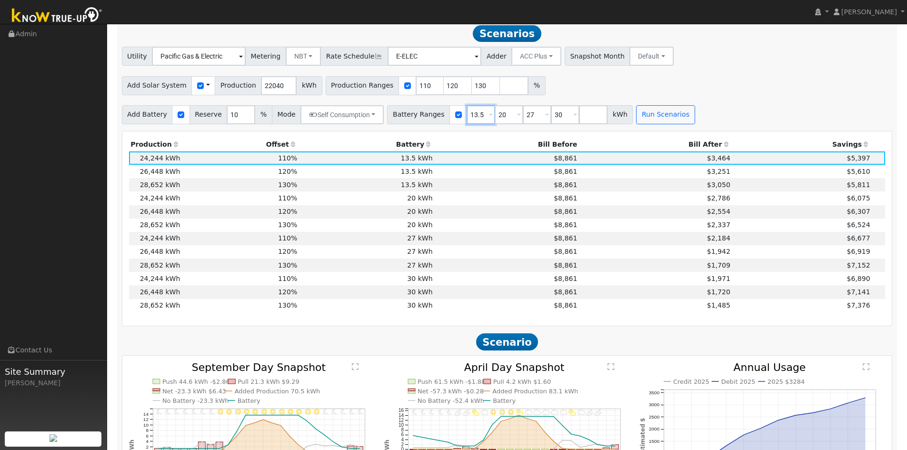
drag, startPoint x: 470, startPoint y: 117, endPoint x: 448, endPoint y: 118, distance: 21.9
click at [448, 118] on div "Battery Ranges 13.5 Overrides Reserve % Mode None None Self Consumption Peak Sa…" at bounding box center [510, 114] width 246 height 19
type input "20"
click at [494, 120] on input "20" at bounding box center [508, 114] width 29 height 19
type input "27"
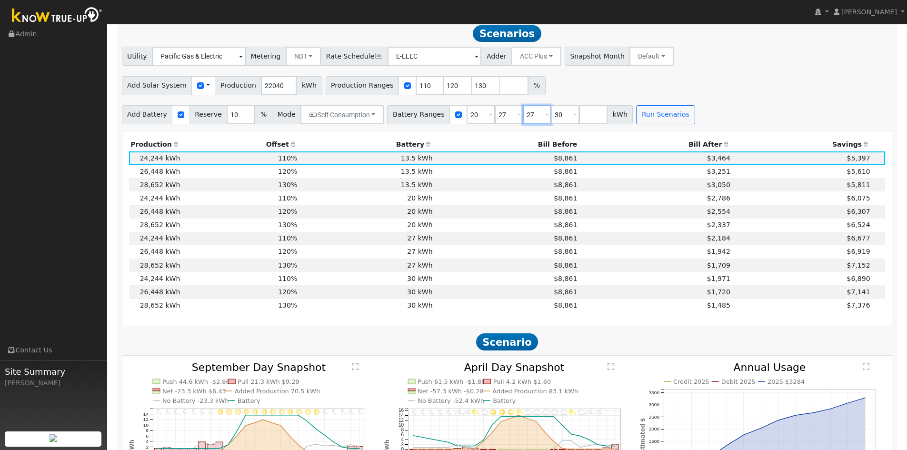
drag, startPoint x: 520, startPoint y: 119, endPoint x: 507, endPoint y: 119, distance: 13.4
click at [523, 119] on input "27" at bounding box center [537, 114] width 29 height 19
type input "30"
drag, startPoint x: 546, startPoint y: 117, endPoint x: 534, endPoint y: 120, distance: 12.4
click at [551, 120] on input "30" at bounding box center [565, 114] width 29 height 19
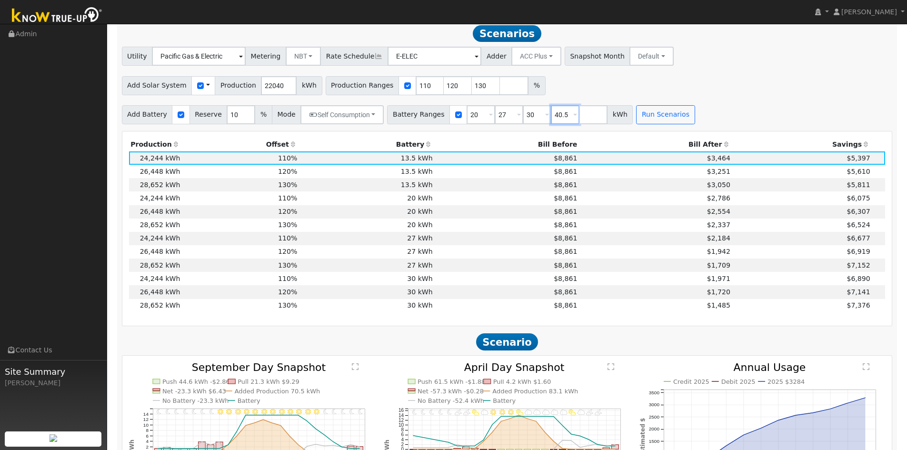
type input "40.5"
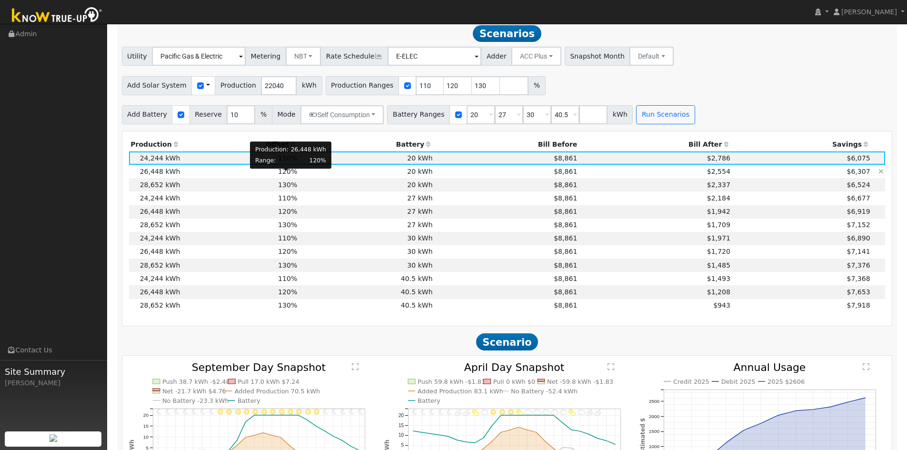
click at [284, 175] on span "120%" at bounding box center [287, 172] width 19 height 8
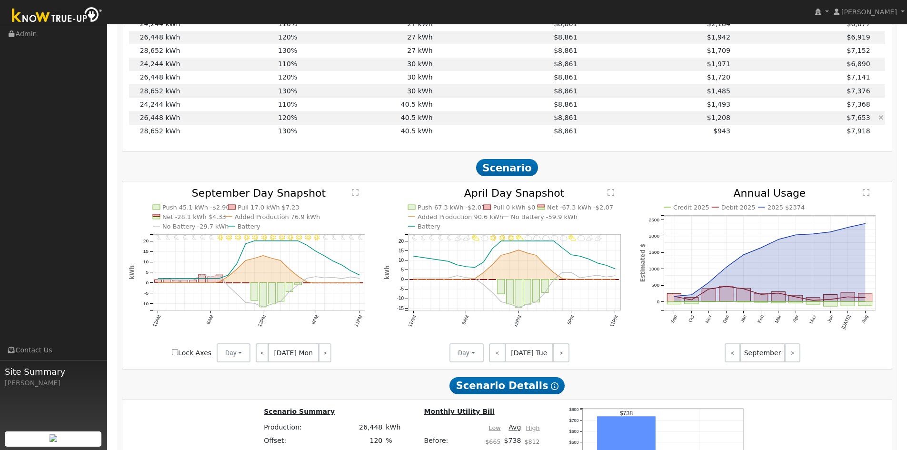
scroll to position [554, 0]
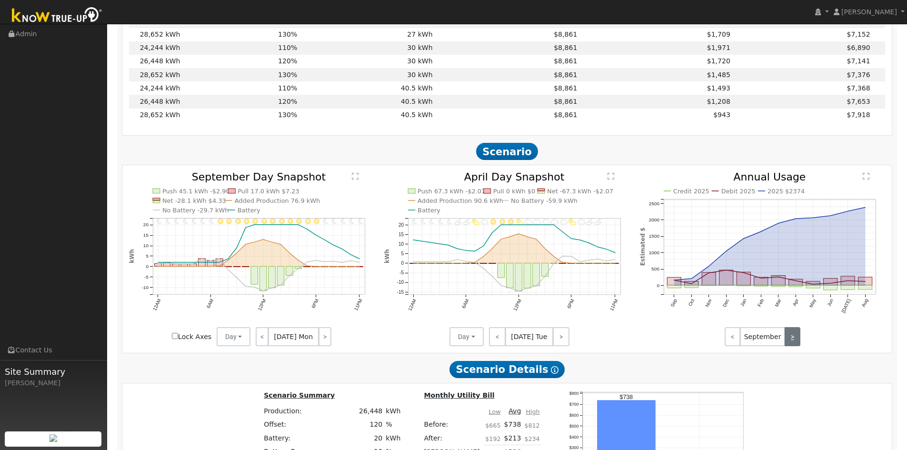
click at [791, 341] on link ">" at bounding box center [792, 336] width 16 height 19
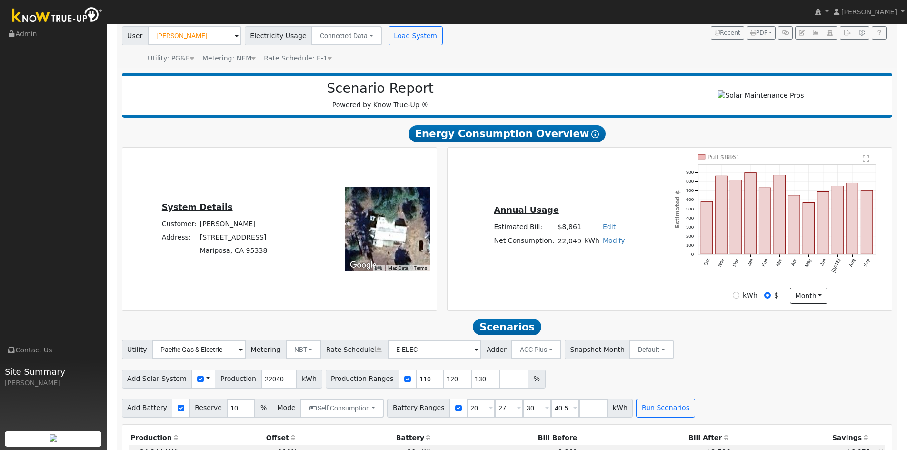
scroll to position [143, 0]
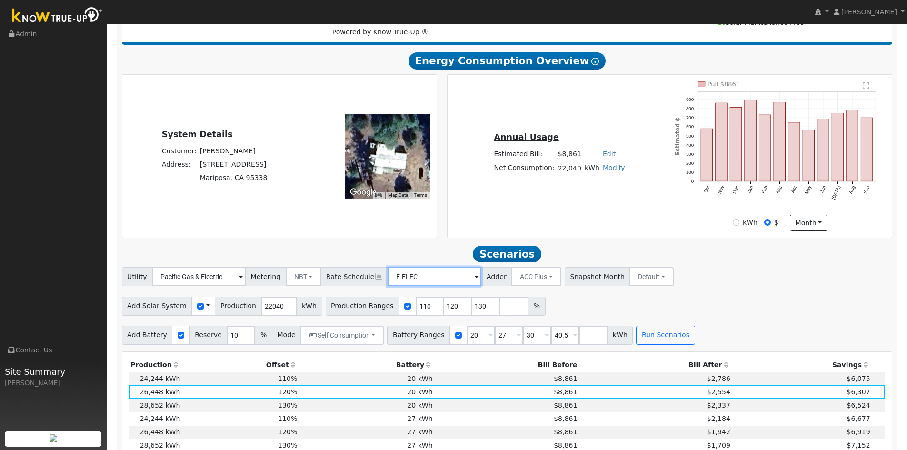
click at [428, 282] on input "E-ELEC" at bounding box center [434, 276] width 94 height 19
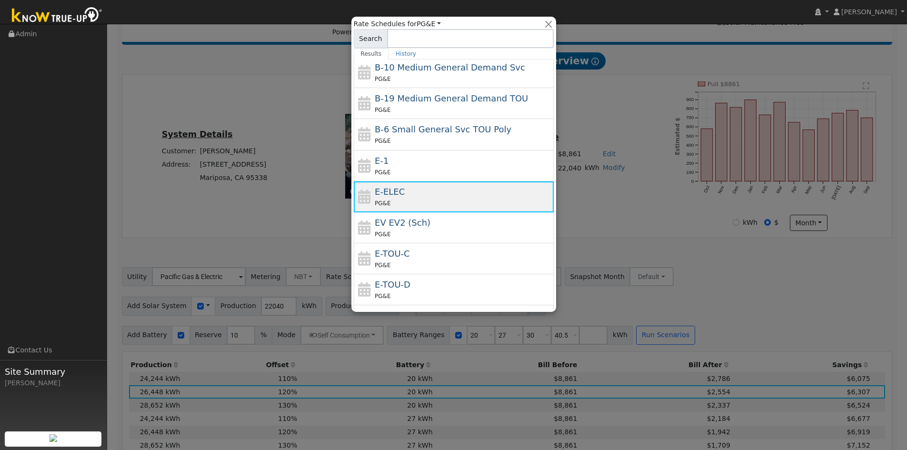
scroll to position [95, 0]
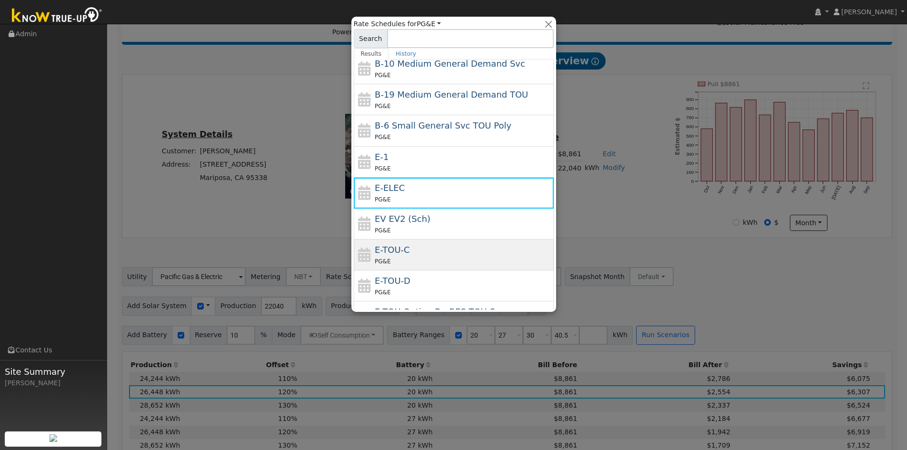
click at [438, 252] on div "E-TOU-C PG&E" at bounding box center [463, 254] width 177 height 23
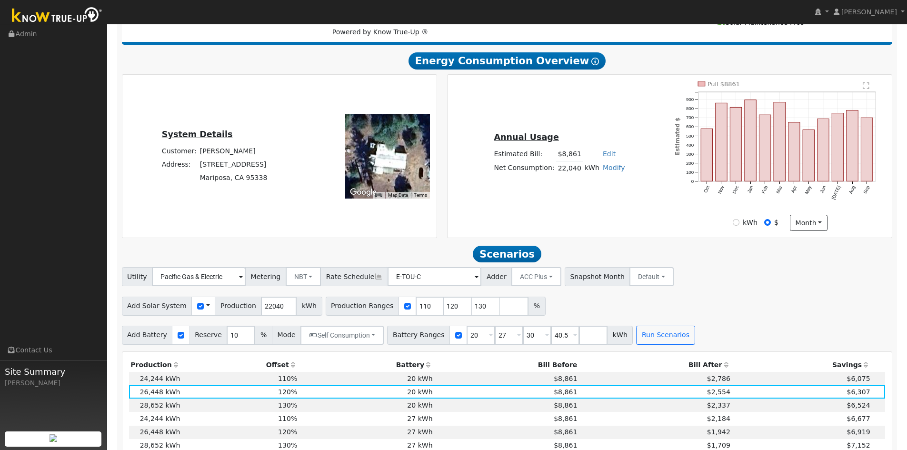
click at [727, 279] on div "Utility Pacific Gas & Electric Metering NBT NEM NBT Rate Schedule E-TOU-C Adder…" at bounding box center [507, 275] width 774 height 22
click at [641, 337] on button "Run Scenarios" at bounding box center [665, 335] width 59 height 19
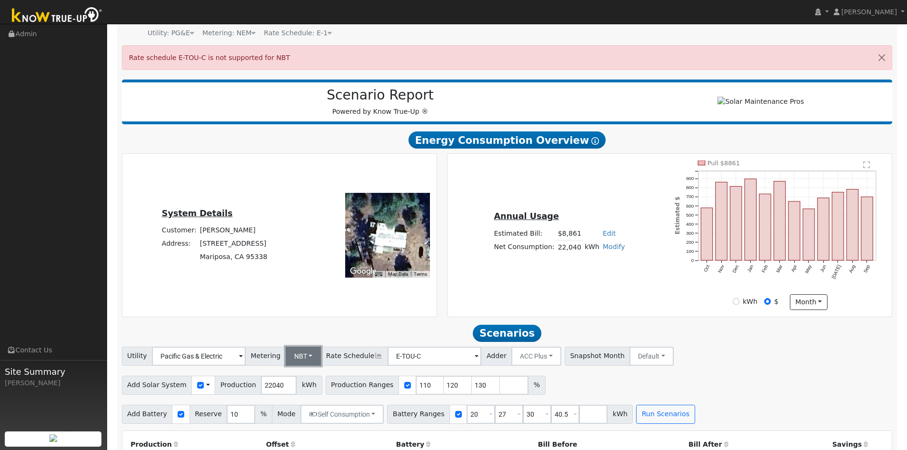
click at [300, 360] on button "NBT" at bounding box center [304, 355] width 36 height 19
click at [294, 380] on link "NEM" at bounding box center [310, 376] width 66 height 13
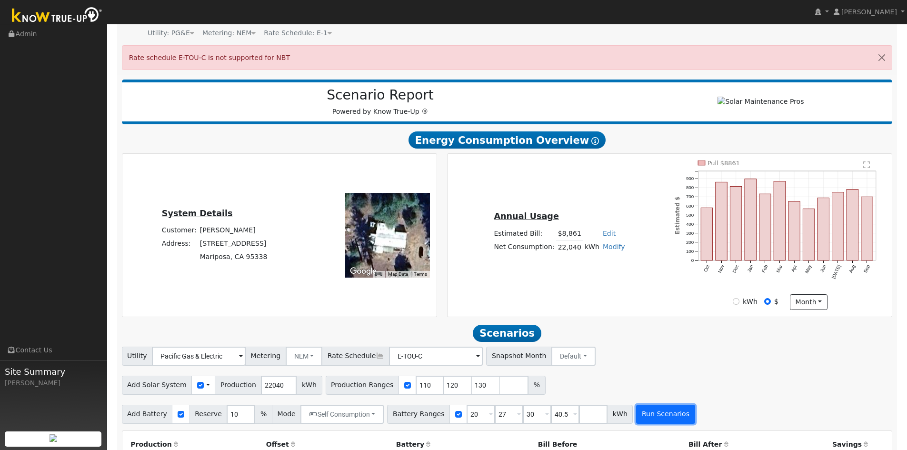
click at [658, 417] on button "Run Scenarios" at bounding box center [665, 414] width 59 height 19
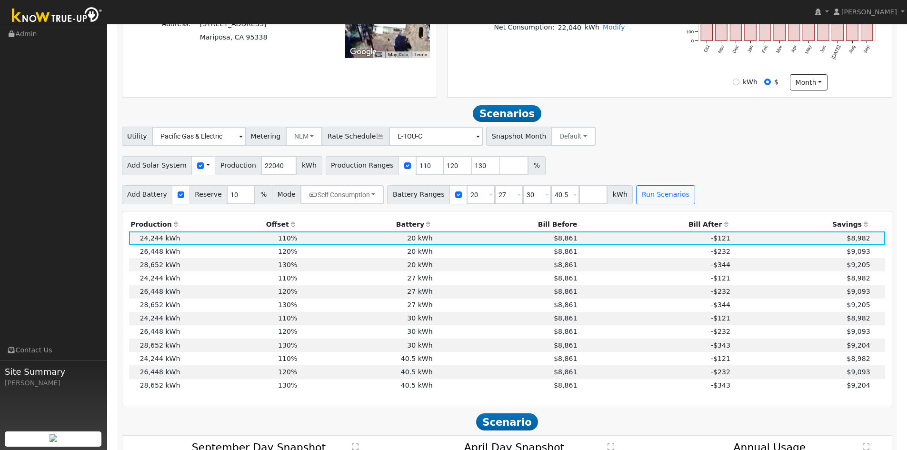
scroll to position [268, 0]
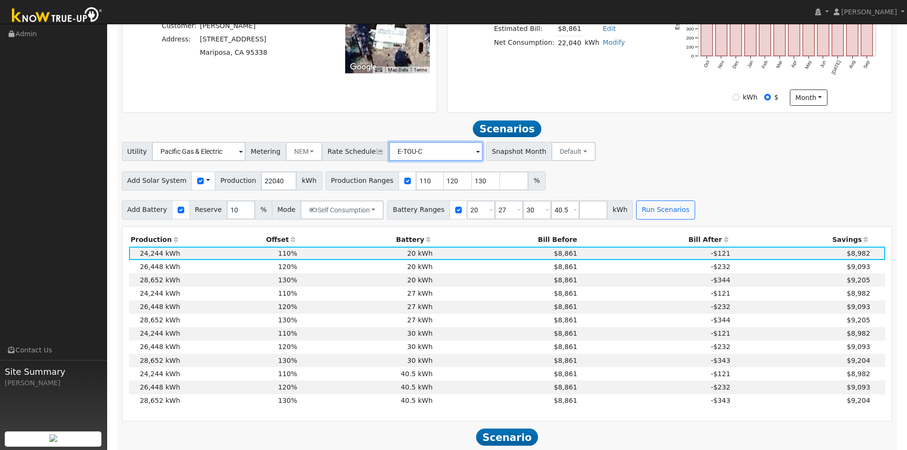
click at [404, 161] on input "E-TOU-C" at bounding box center [436, 151] width 94 height 19
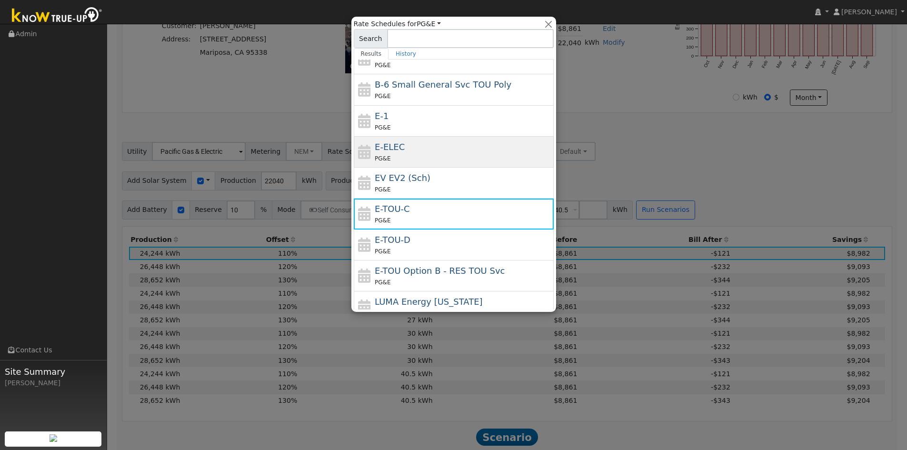
scroll to position [143, 0]
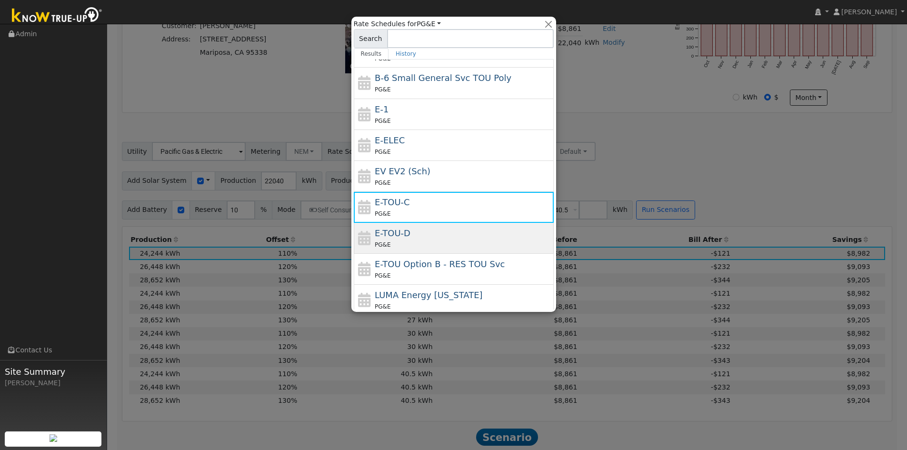
click at [444, 230] on div "E-TOU-D PG&E" at bounding box center [463, 238] width 177 height 23
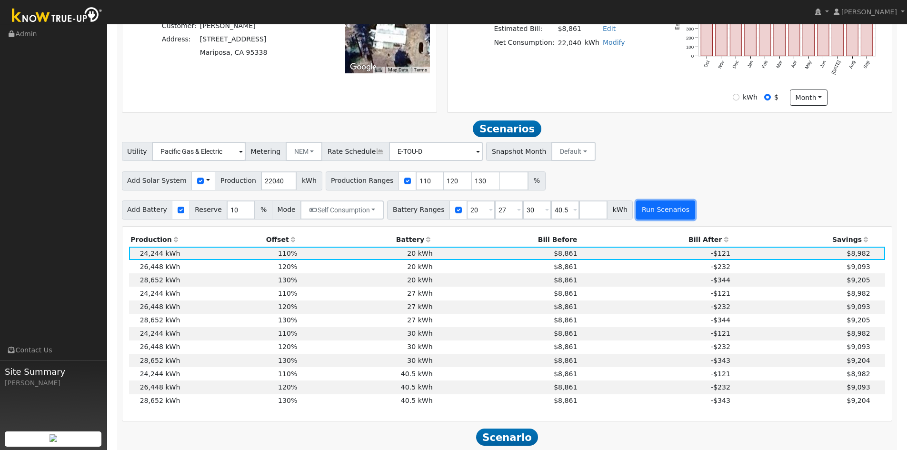
click at [663, 219] on button "Run Scenarios" at bounding box center [665, 209] width 59 height 19
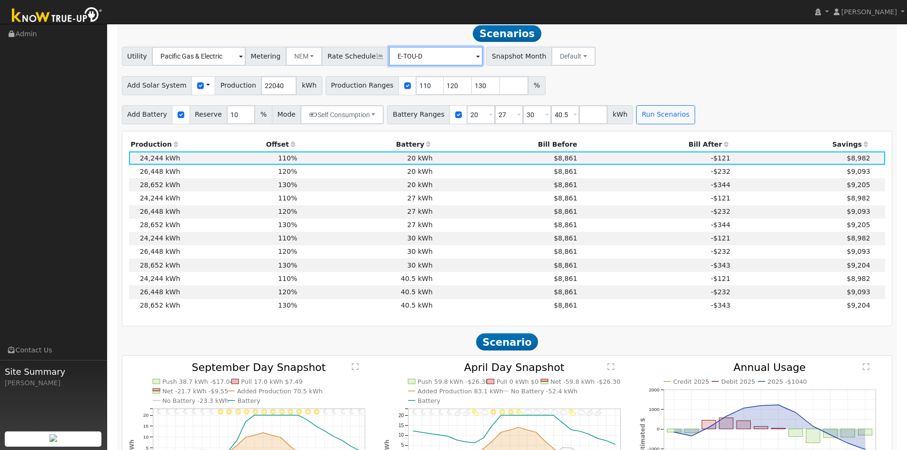
click at [405, 61] on input "E-TOU-D" at bounding box center [436, 56] width 94 height 19
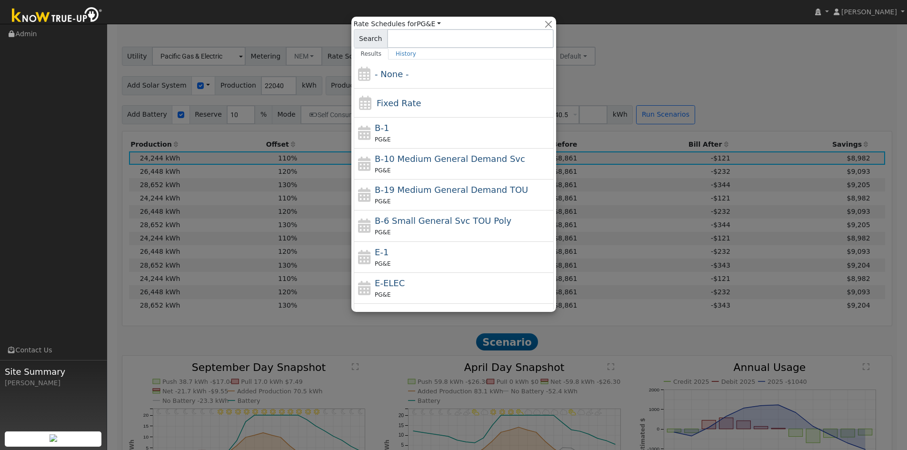
click at [700, 66] on div at bounding box center [453, 225] width 907 height 450
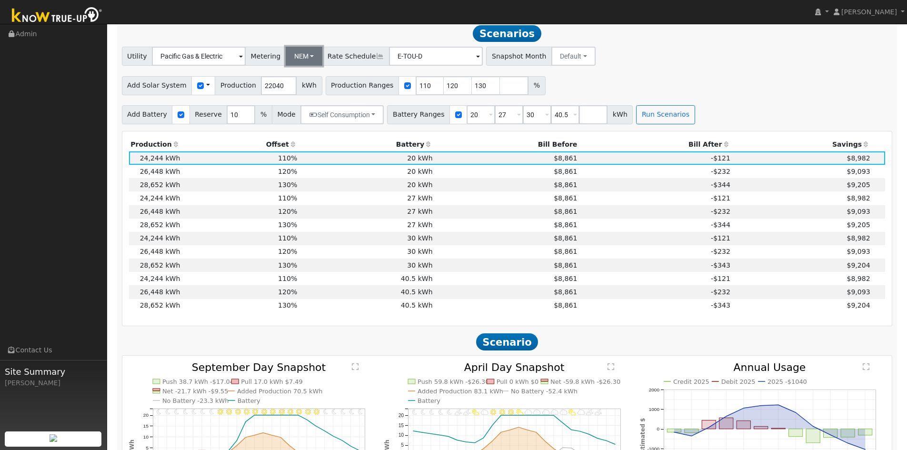
click at [294, 63] on button "NEM" at bounding box center [304, 56] width 37 height 19
click at [293, 93] on link "NBT" at bounding box center [310, 90] width 66 height 13
type input "E-ELEC"
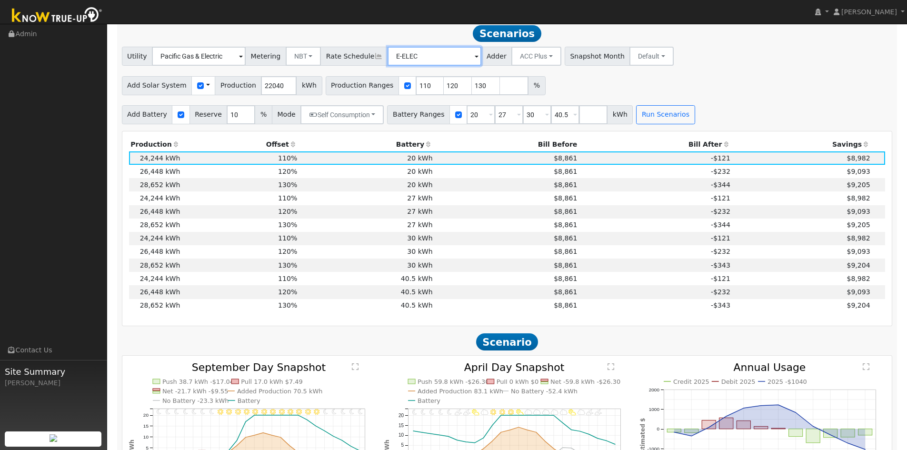
click at [405, 65] on input "E-ELEC" at bounding box center [434, 56] width 94 height 19
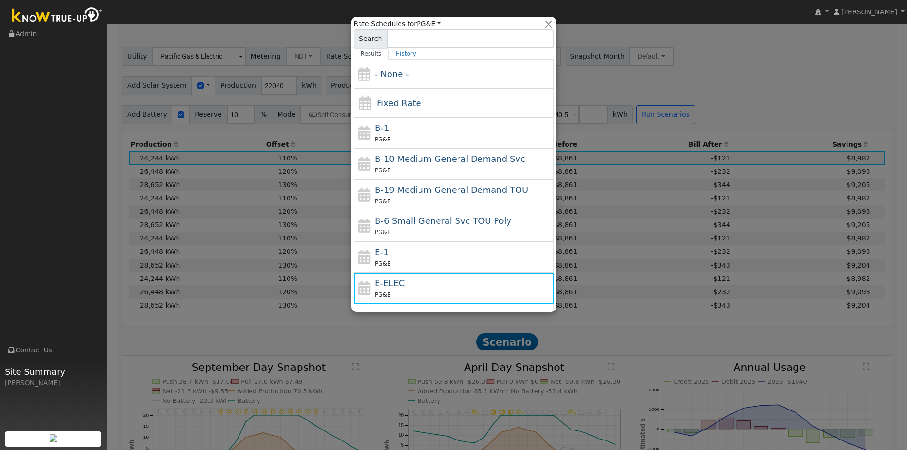
click at [743, 70] on div at bounding box center [453, 225] width 907 height 450
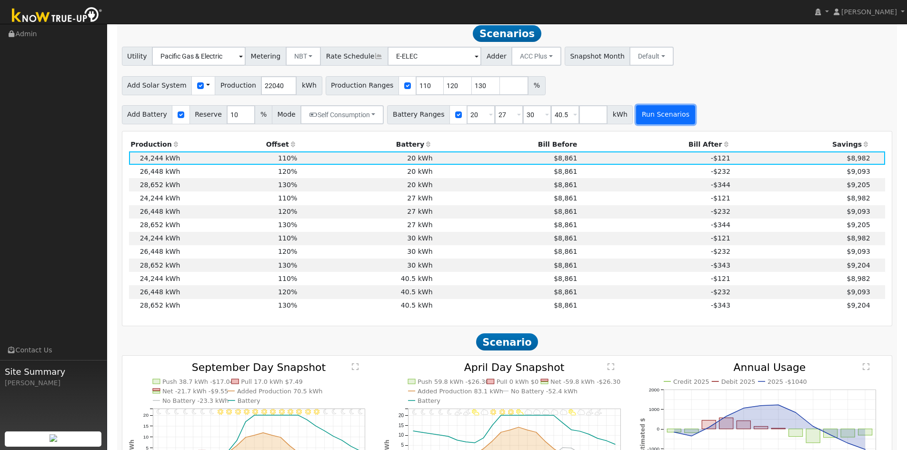
click at [643, 119] on button "Run Scenarios" at bounding box center [665, 114] width 59 height 19
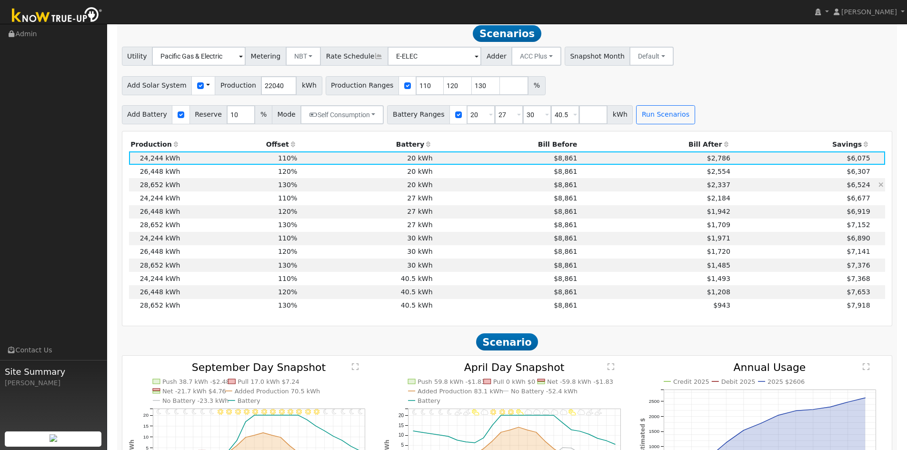
click at [685, 188] on td "$2,337" at bounding box center [655, 184] width 153 height 13
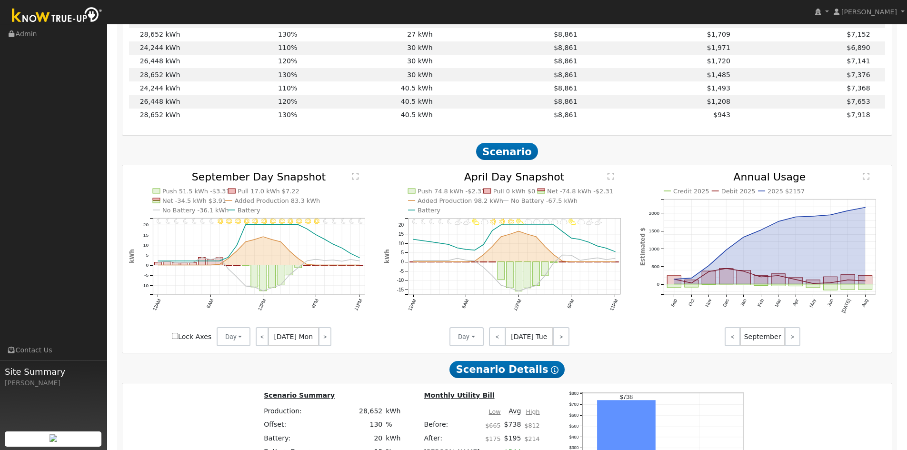
scroll to position [411, 0]
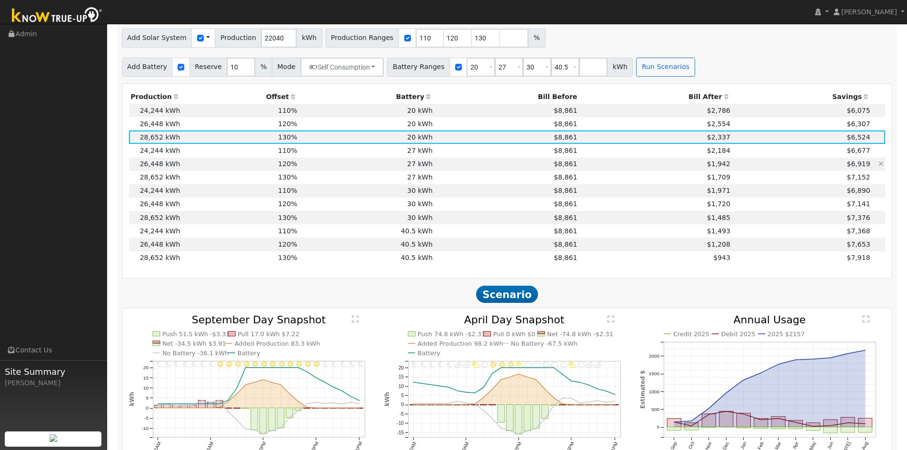
click at [682, 166] on td "$1,942" at bounding box center [655, 164] width 153 height 13
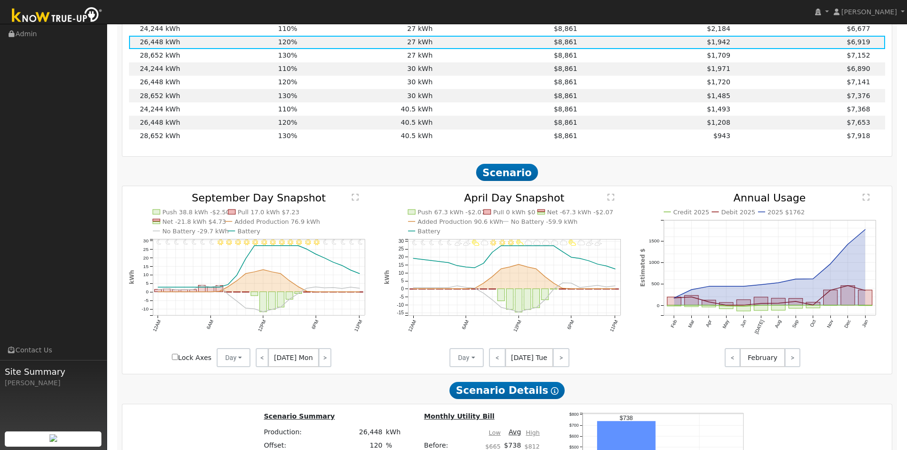
scroll to position [554, 0]
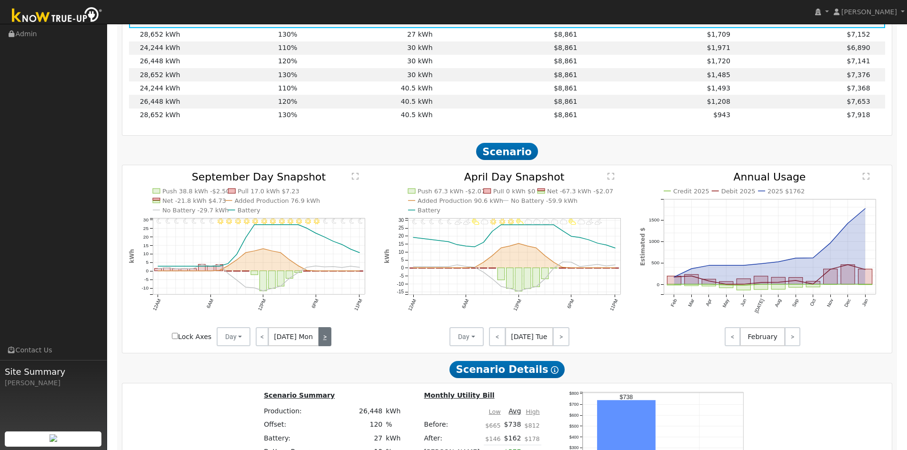
click at [326, 346] on link ">" at bounding box center [324, 336] width 13 height 19
click at [325, 339] on link ">" at bounding box center [324, 336] width 14 height 19
click at [325, 339] on link ">" at bounding box center [324, 336] width 13 height 19
click at [325, 339] on link ">" at bounding box center [324, 336] width 14 height 19
click at [322, 339] on link ">" at bounding box center [323, 336] width 16 height 19
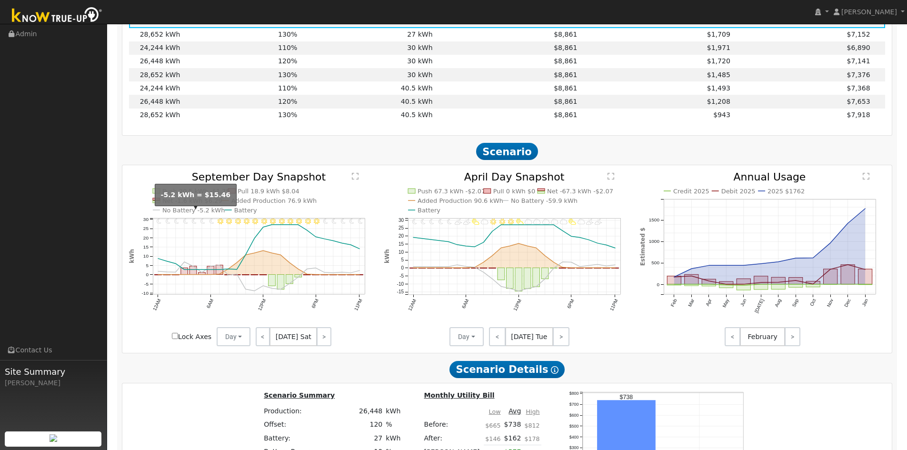
click at [173, 213] on text "No Battery -5.2 kWh" at bounding box center [193, 210] width 63 height 7
click at [326, 336] on link ">" at bounding box center [323, 336] width 14 height 19
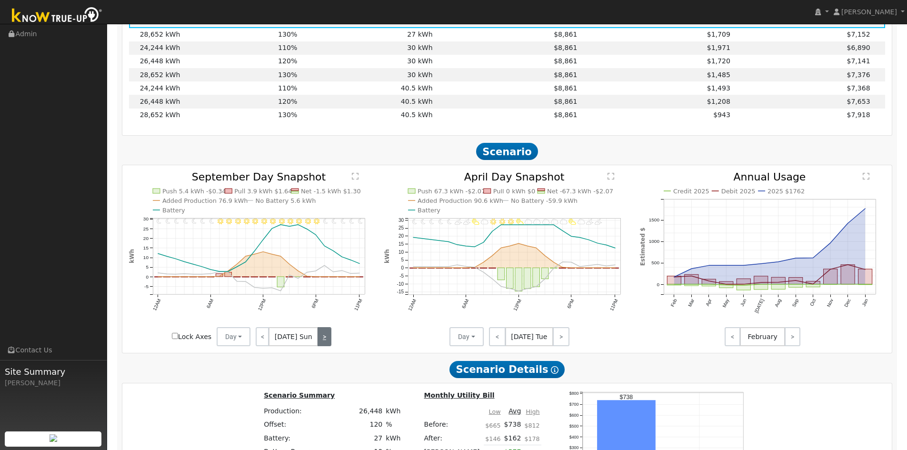
click at [323, 340] on link ">" at bounding box center [323, 336] width 13 height 19
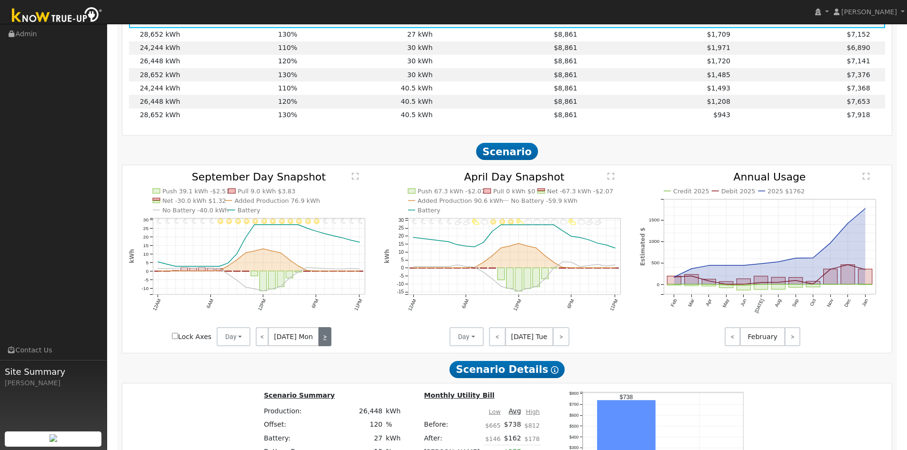
click at [322, 343] on link ">" at bounding box center [324, 336] width 13 height 19
click at [324, 336] on link ">" at bounding box center [324, 336] width 14 height 19
click at [321, 346] on link ">" at bounding box center [324, 336] width 13 height 19
click at [260, 346] on link "<" at bounding box center [263, 336] width 14 height 19
